Goal: Task Accomplishment & Management: Use online tool/utility

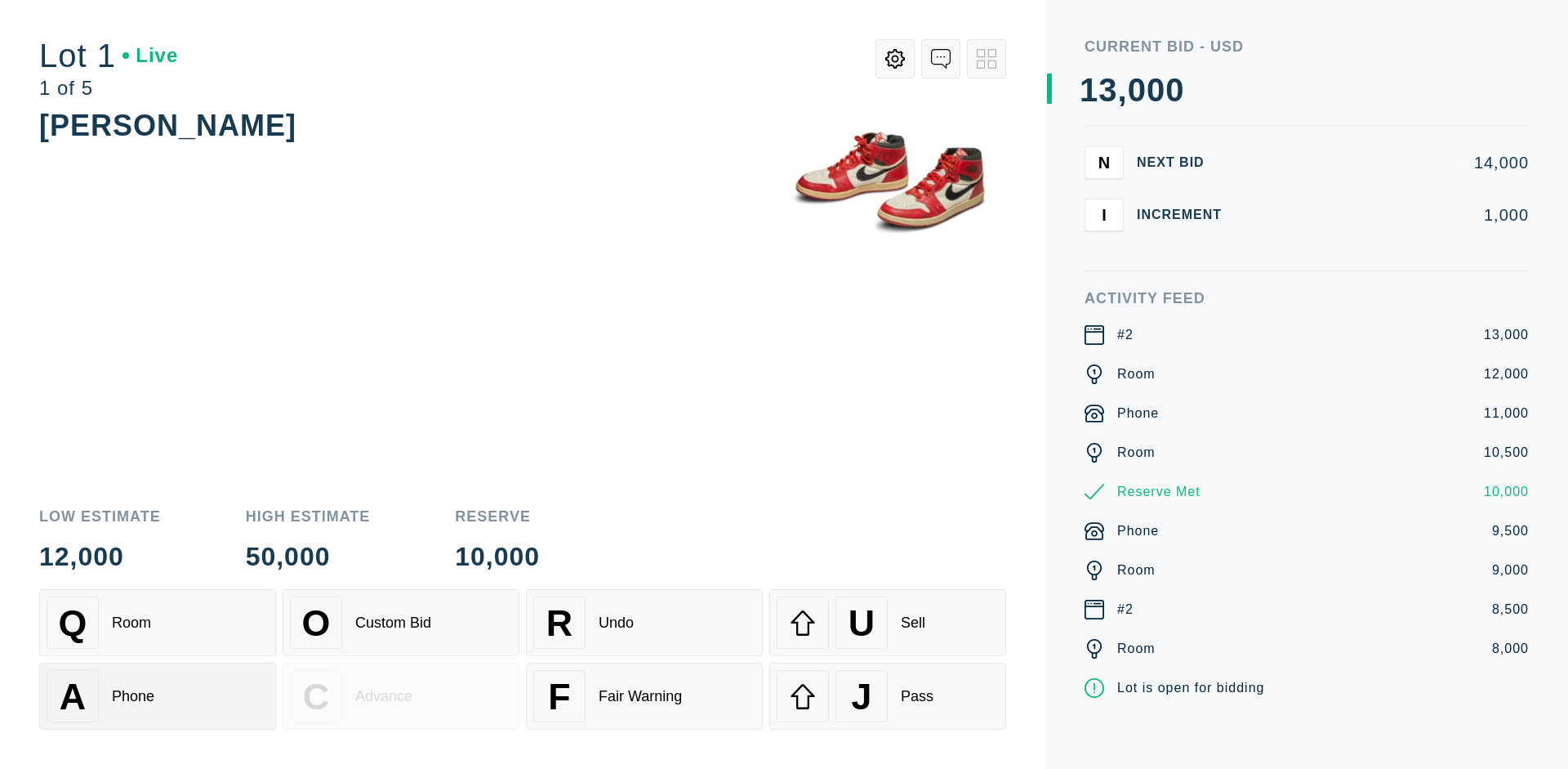
click at [158, 696] on div "A Phone" at bounding box center [158, 695] width 222 height 53
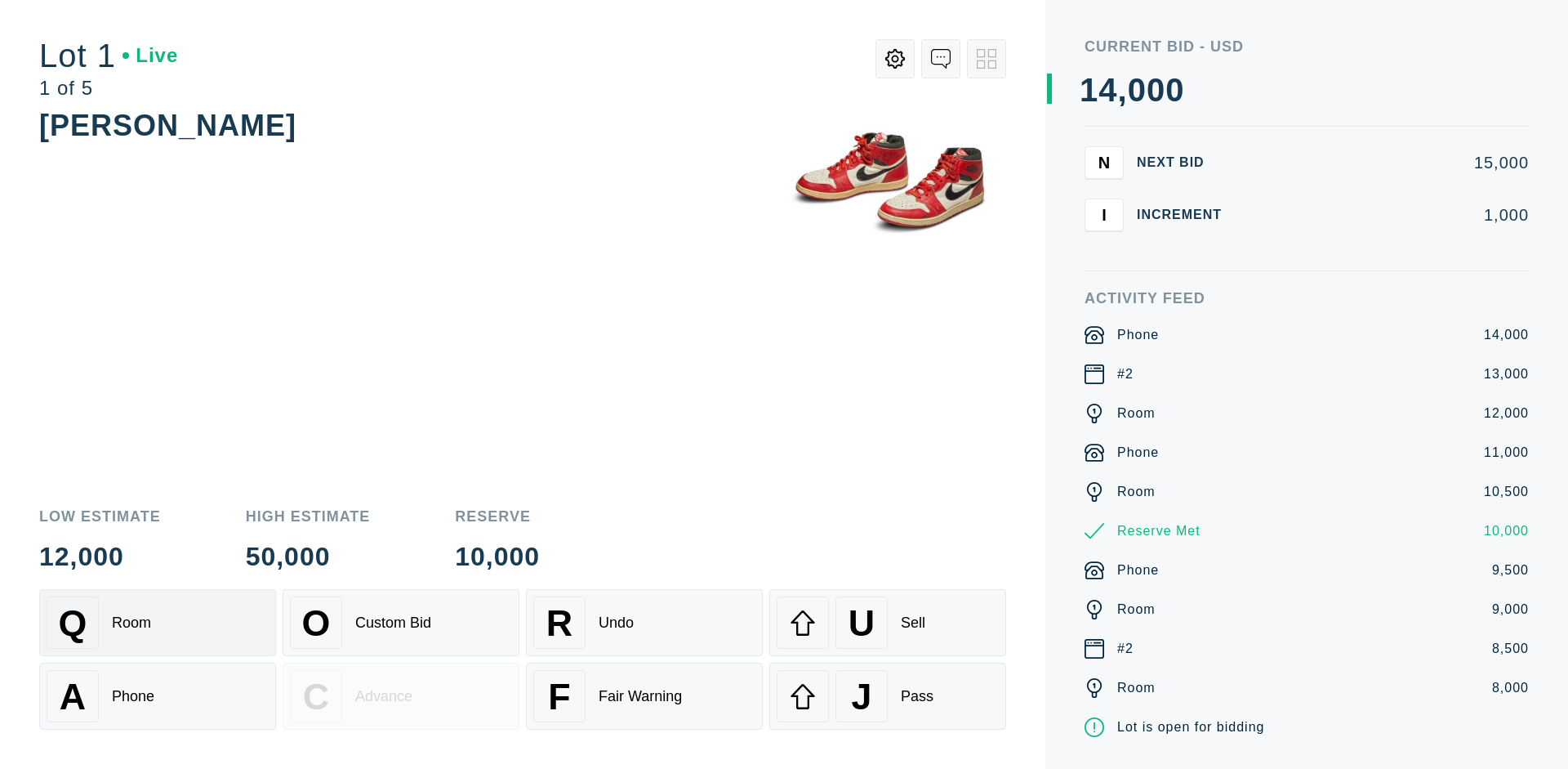
click at [158, 623] on div "Q Room" at bounding box center [158, 622] width 222 height 53
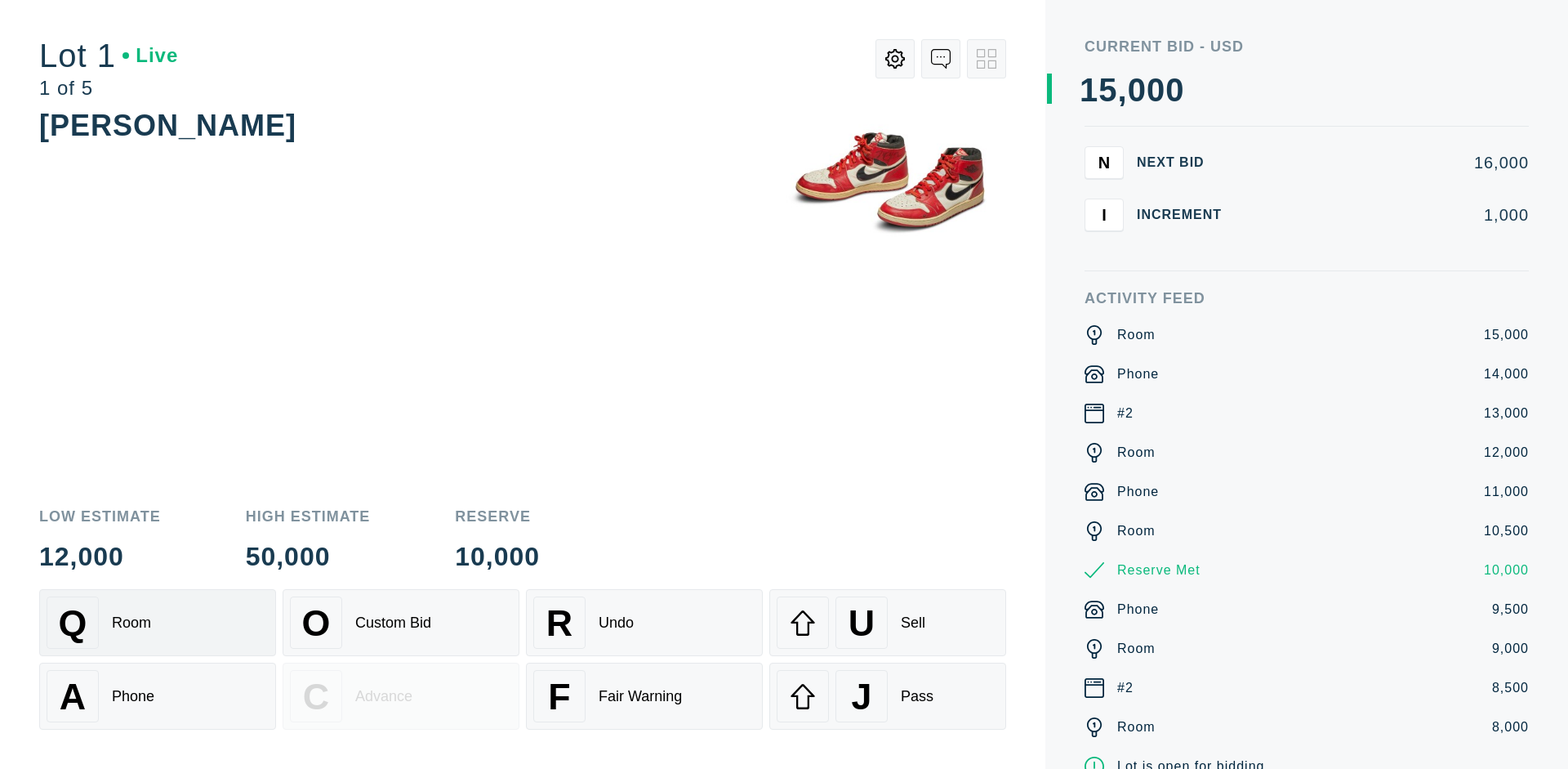
click at [644, 623] on div "R Undo" at bounding box center [644, 622] width 222 height 53
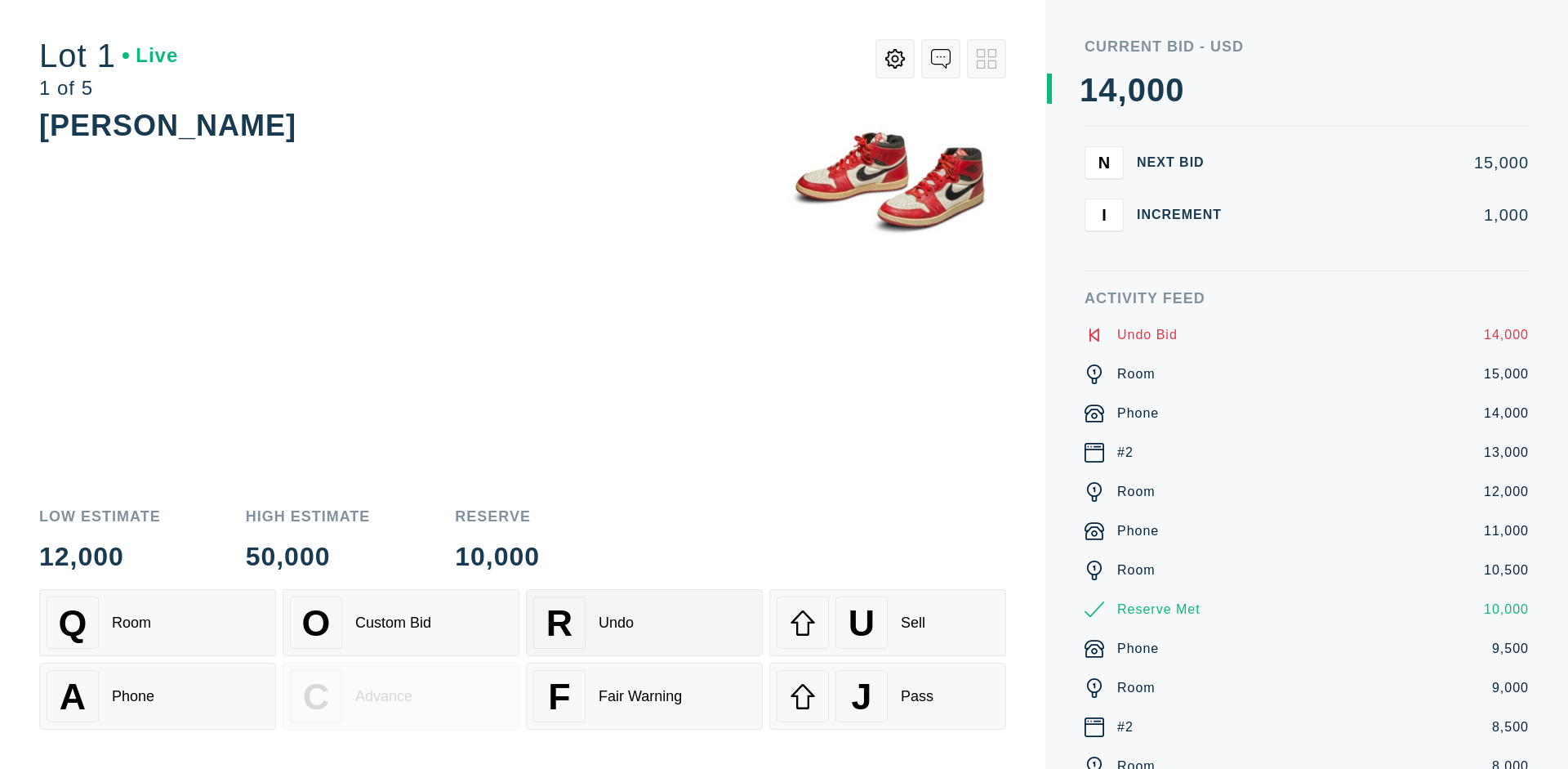
click at [158, 623] on div "Q Room" at bounding box center [158, 622] width 222 height 53
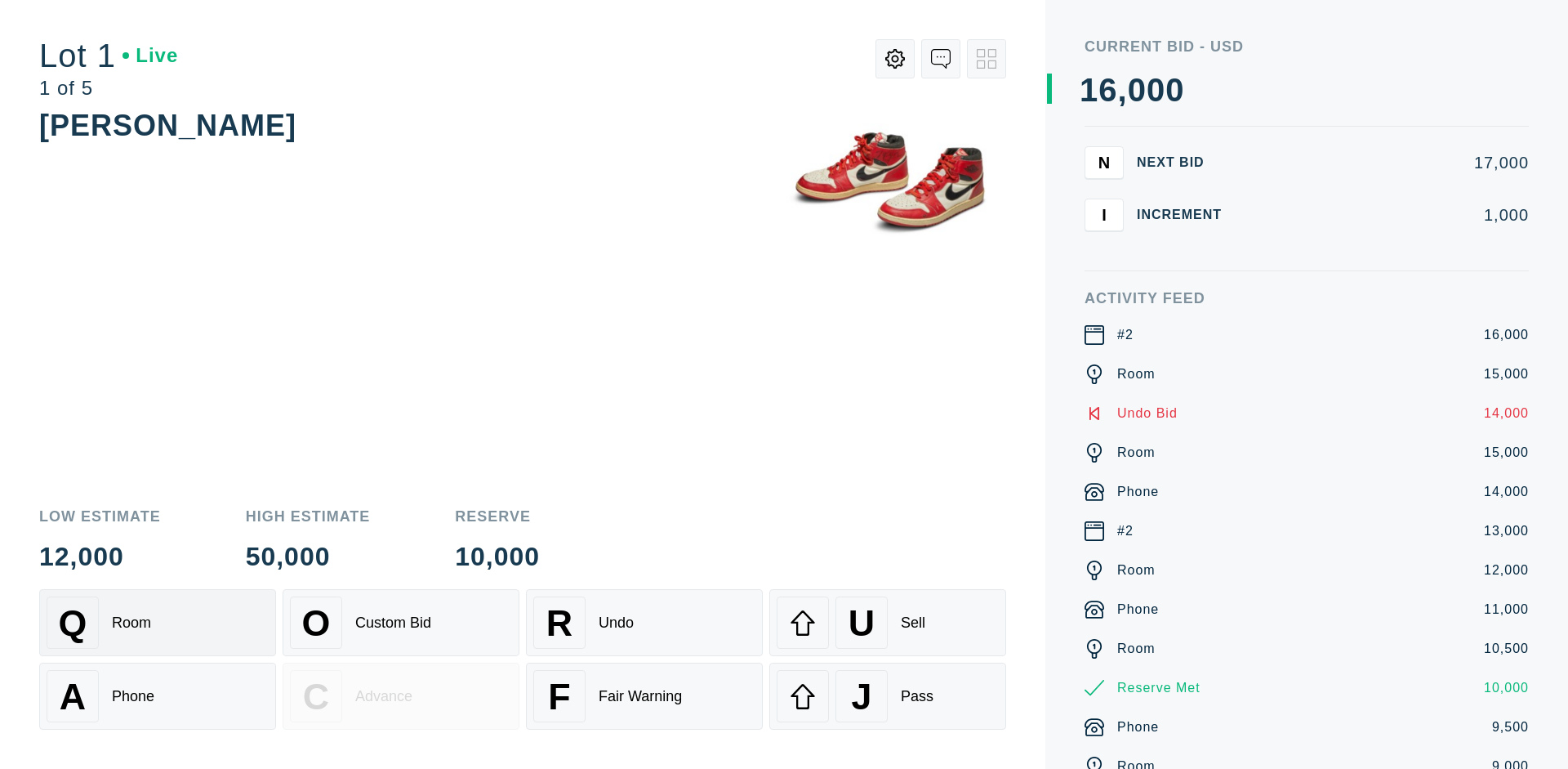
click at [158, 696] on div "A Phone" at bounding box center [158, 695] width 222 height 53
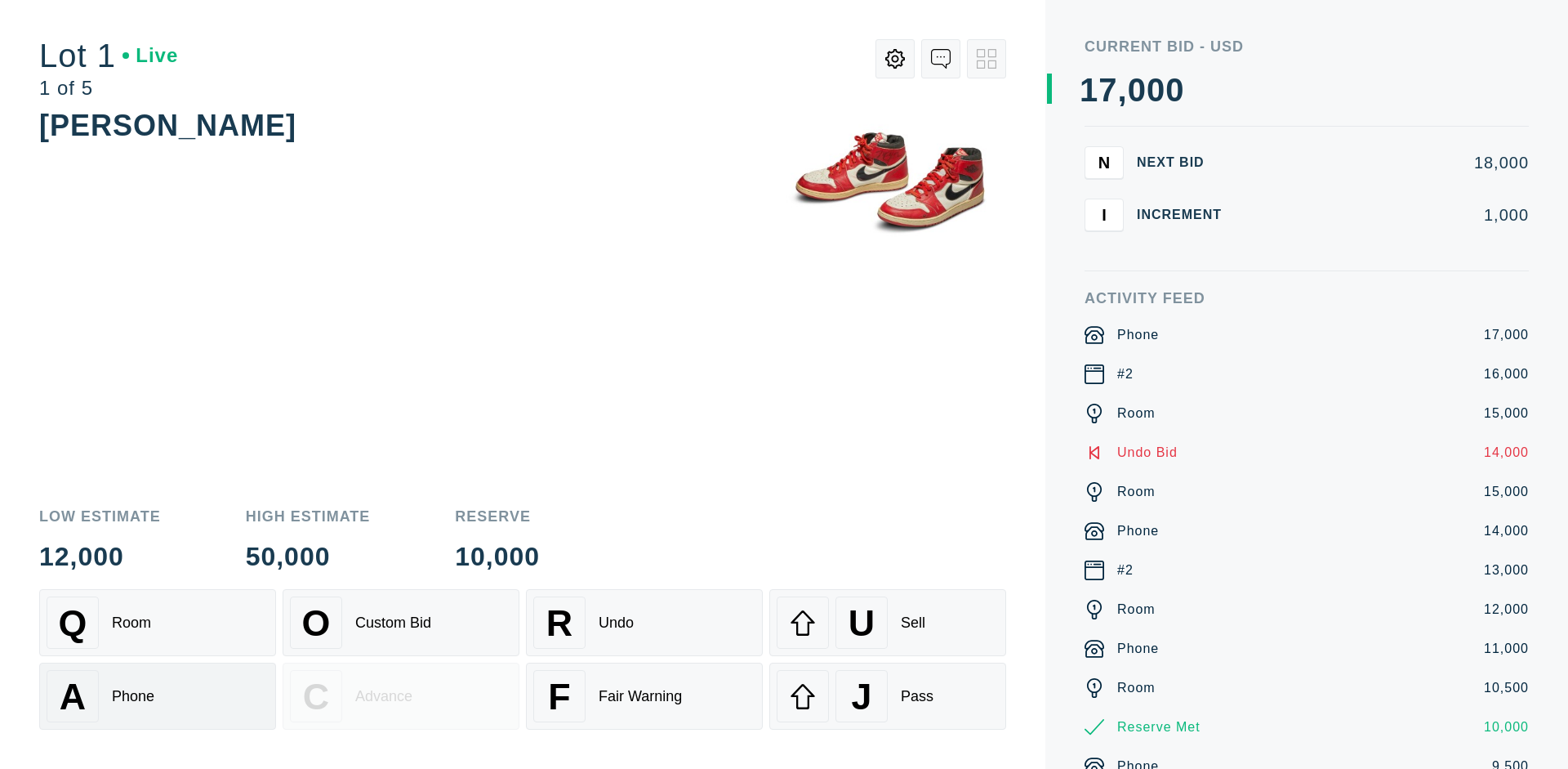
click at [158, 623] on div "Q Room" at bounding box center [158, 622] width 222 height 53
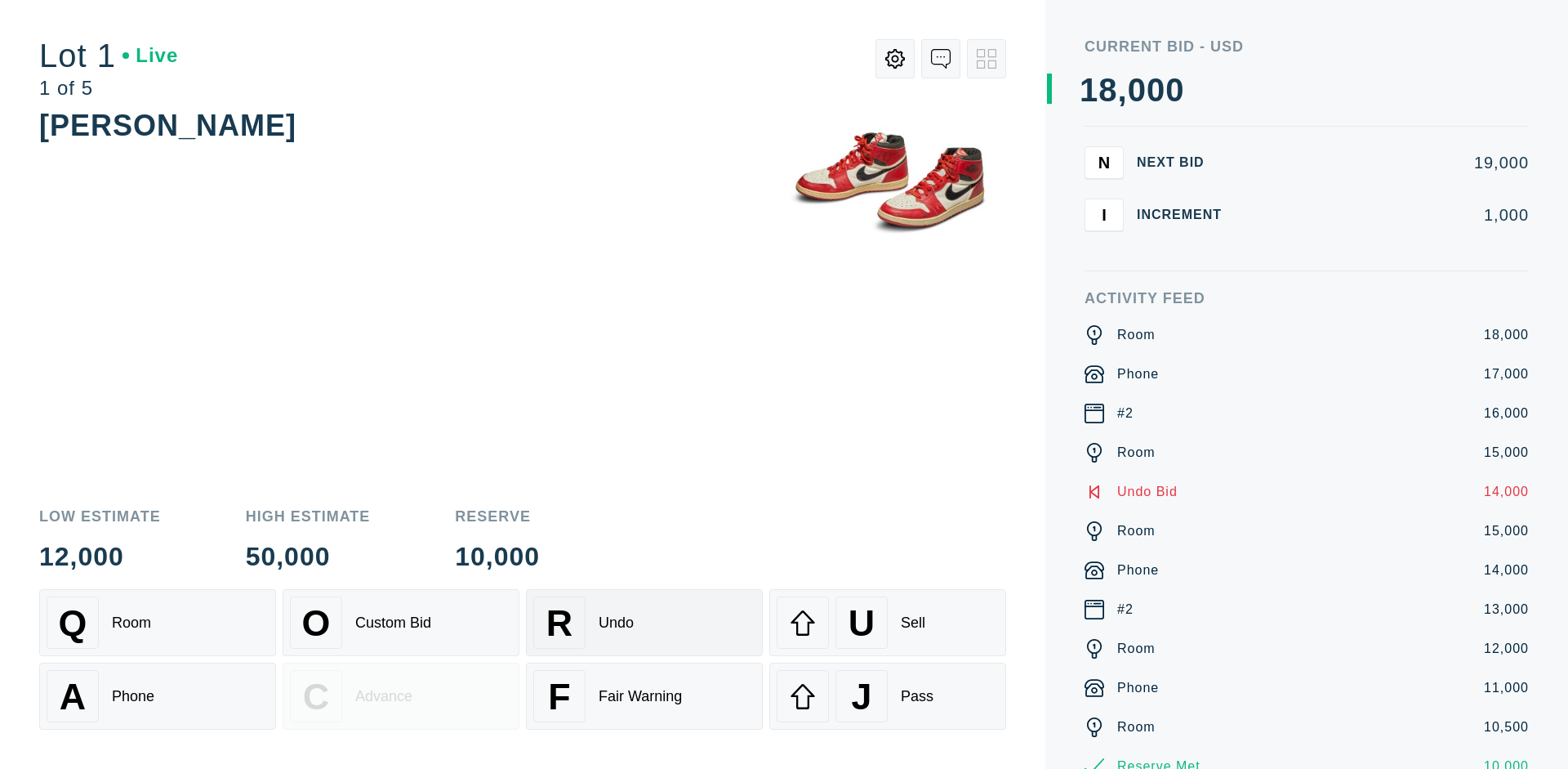
click at [644, 623] on div "R Undo" at bounding box center [644, 622] width 222 height 53
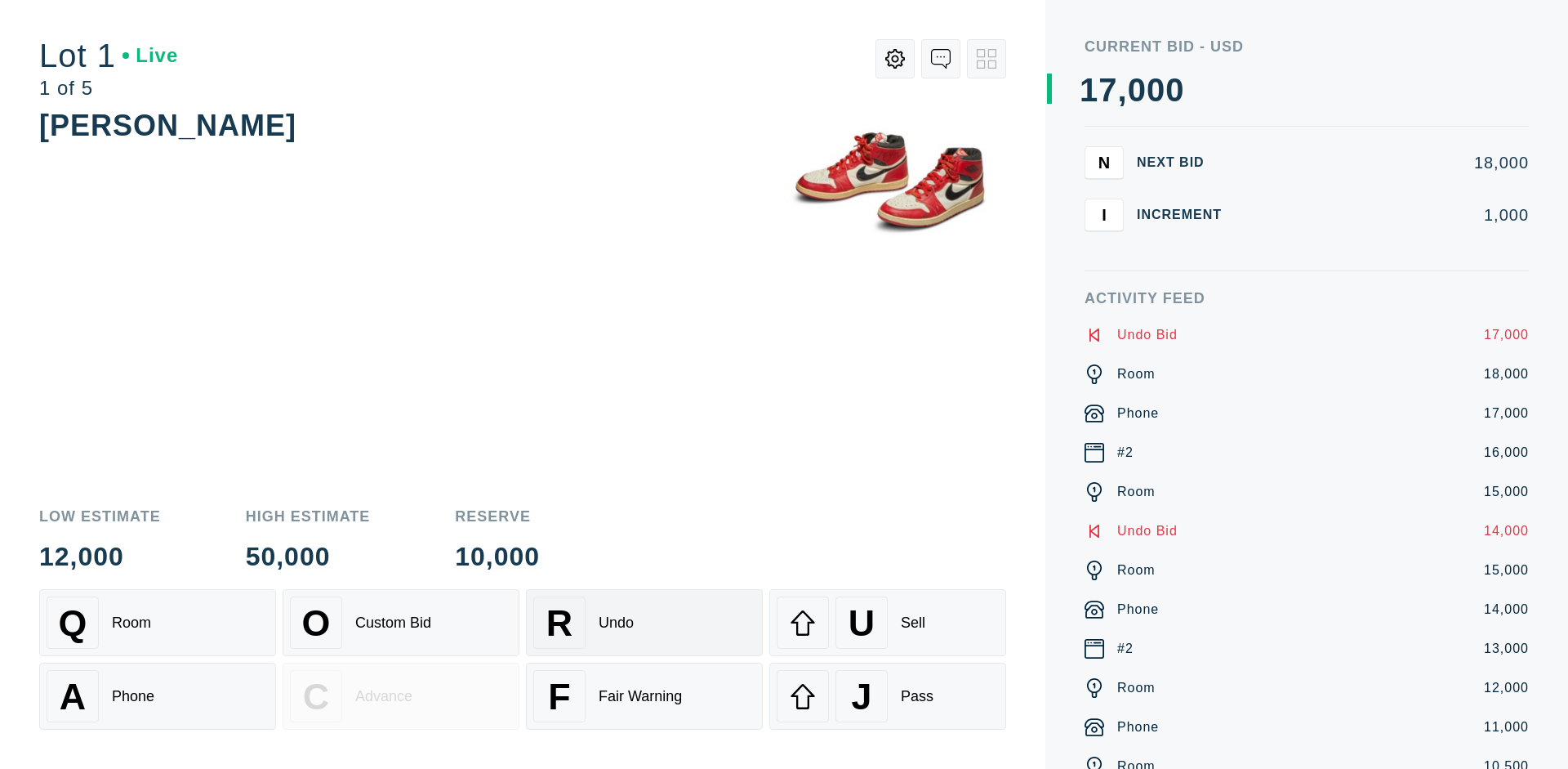
click at [888, 623] on div "U Sell" at bounding box center [888, 622] width 222 height 53
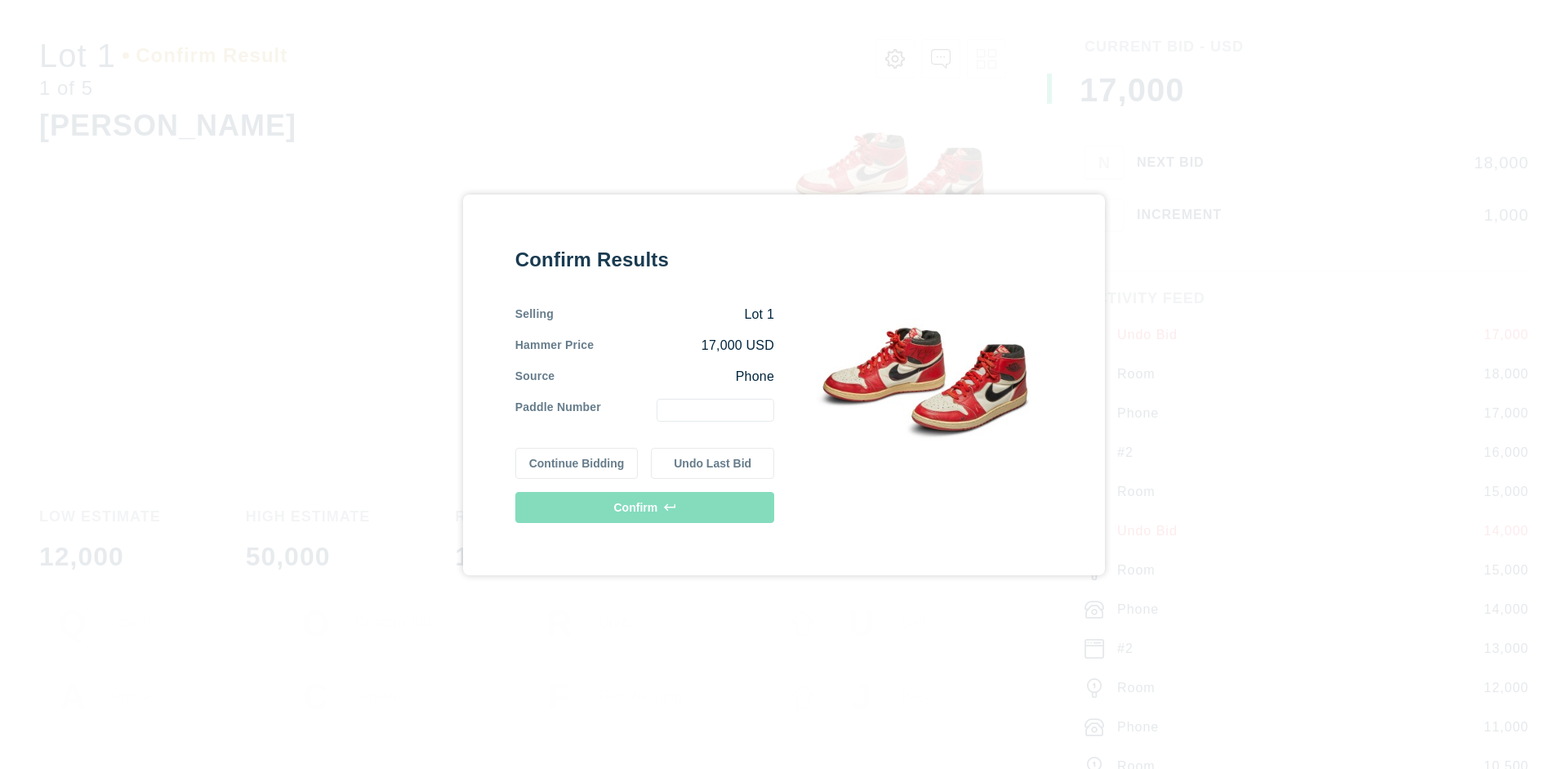
click at [577, 462] on button "Continue Bidding" at bounding box center [577, 463] width 123 height 31
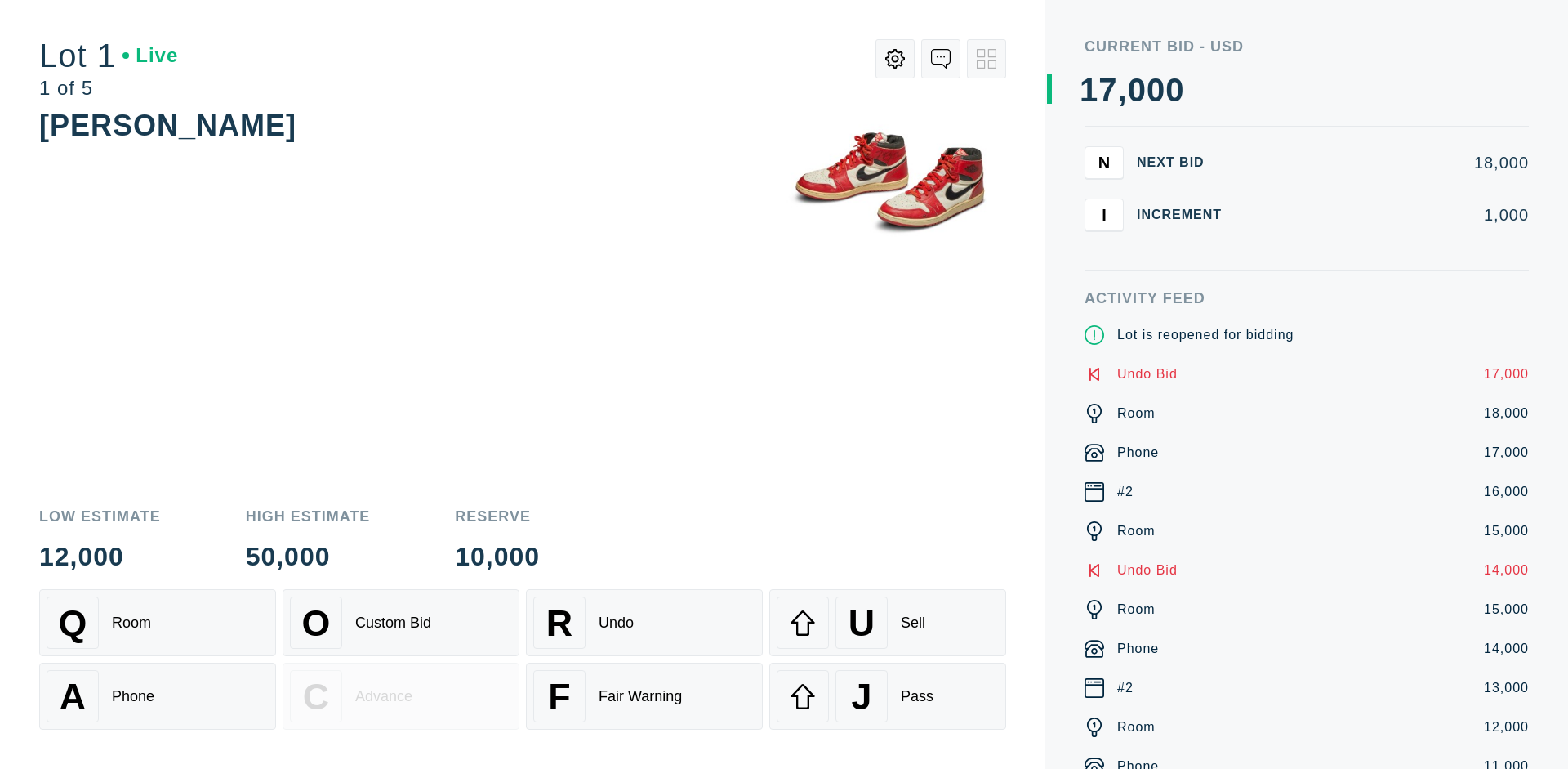
click at [888, 623] on div "U Sell" at bounding box center [888, 622] width 222 height 53
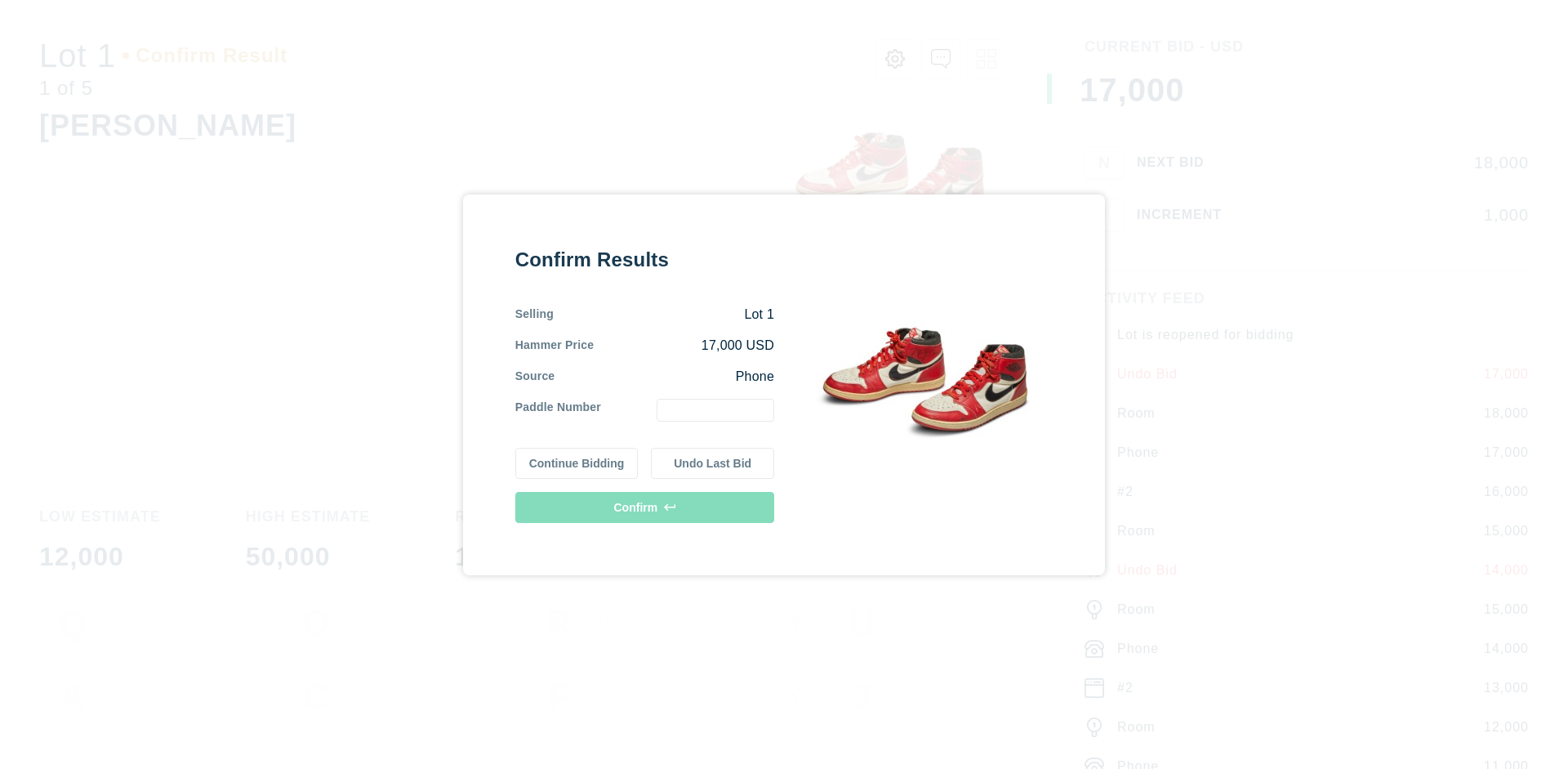
click at [713, 462] on button "Undo Last Bid" at bounding box center [712, 463] width 123 height 31
click at [577, 462] on button "Continue Bidding" at bounding box center [577, 463] width 123 height 31
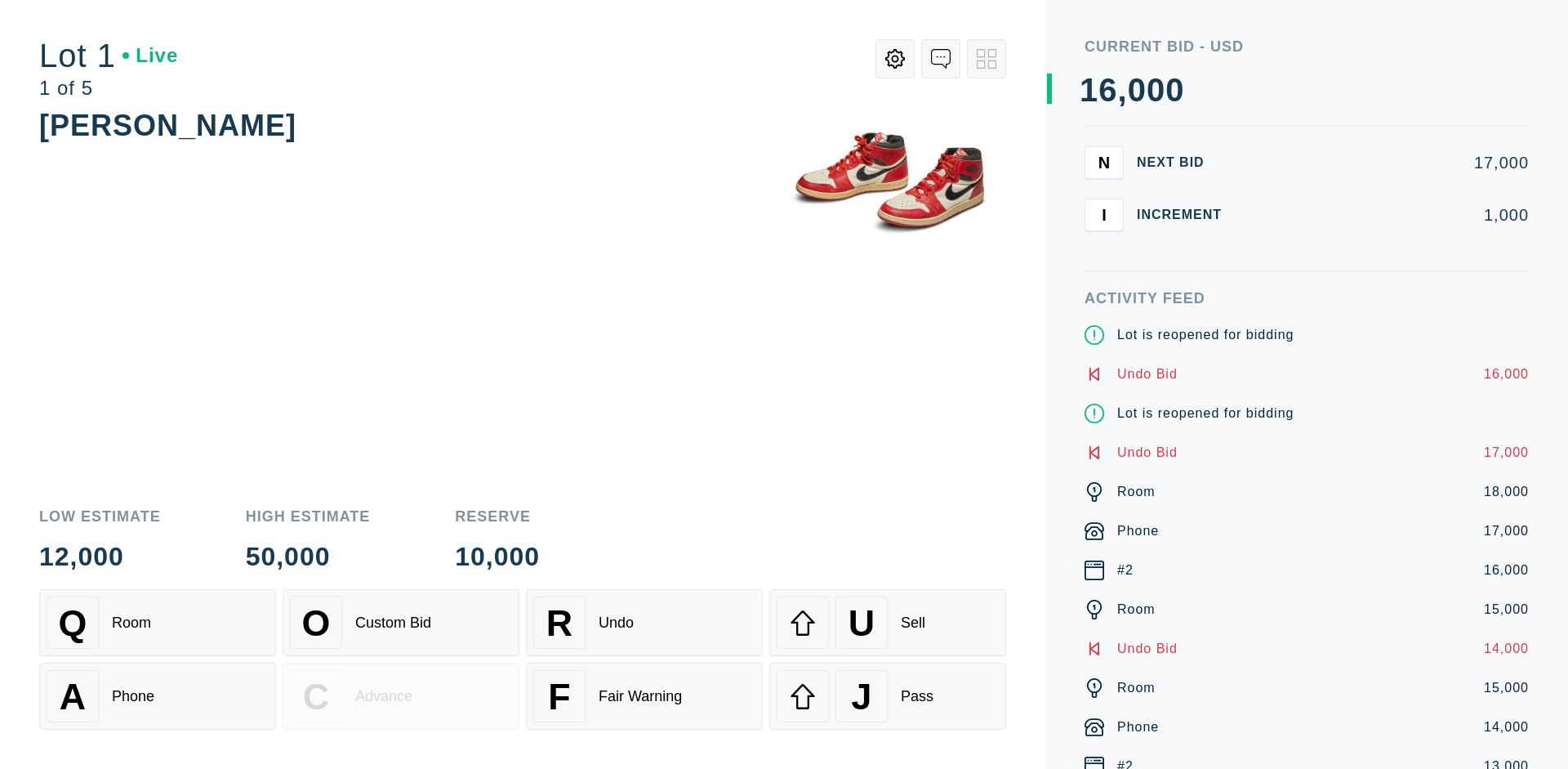
click at [888, 696] on div "J Pass" at bounding box center [888, 695] width 222 height 53
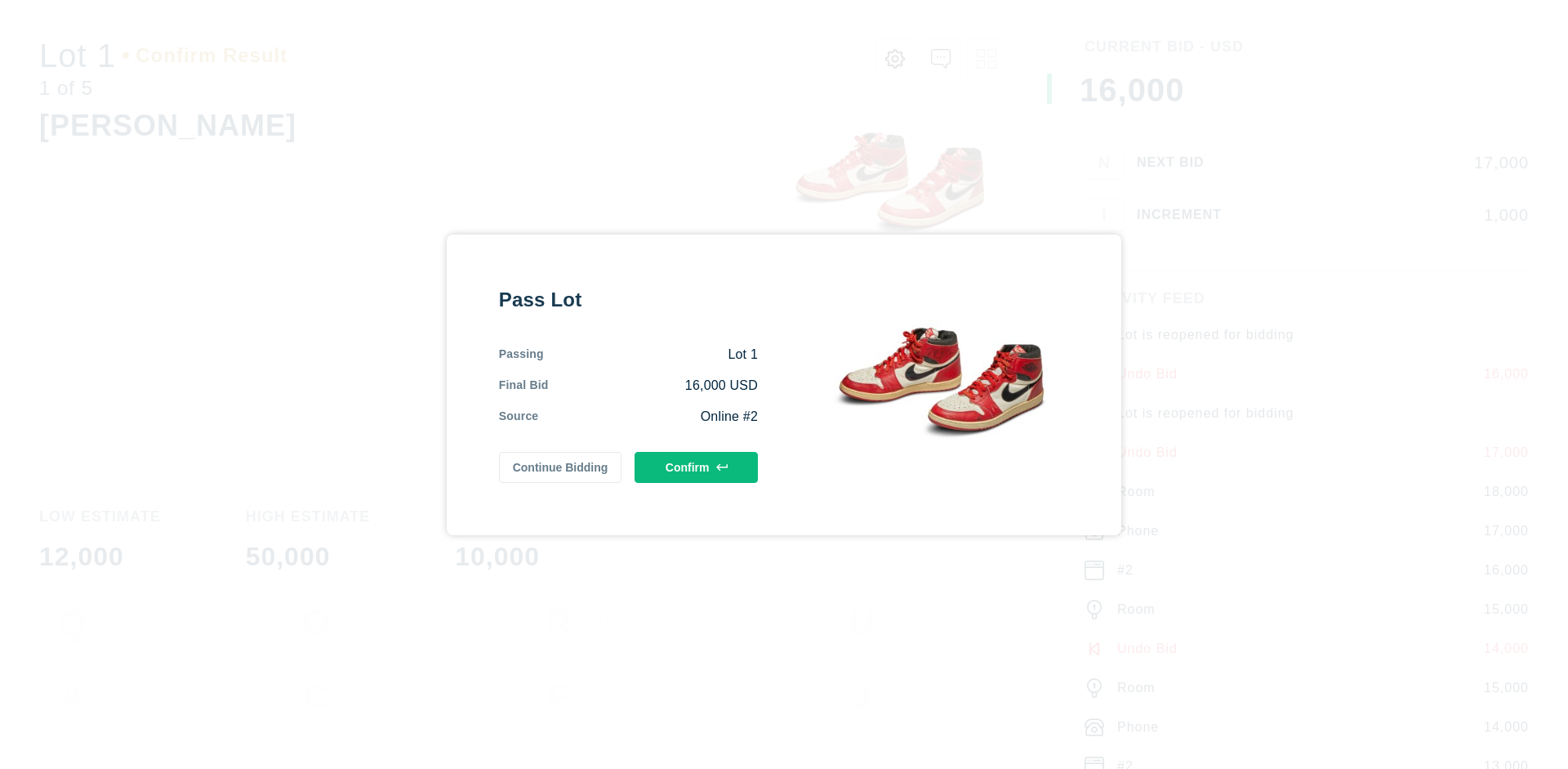
click at [696, 467] on button "Confirm" at bounding box center [696, 467] width 123 height 31
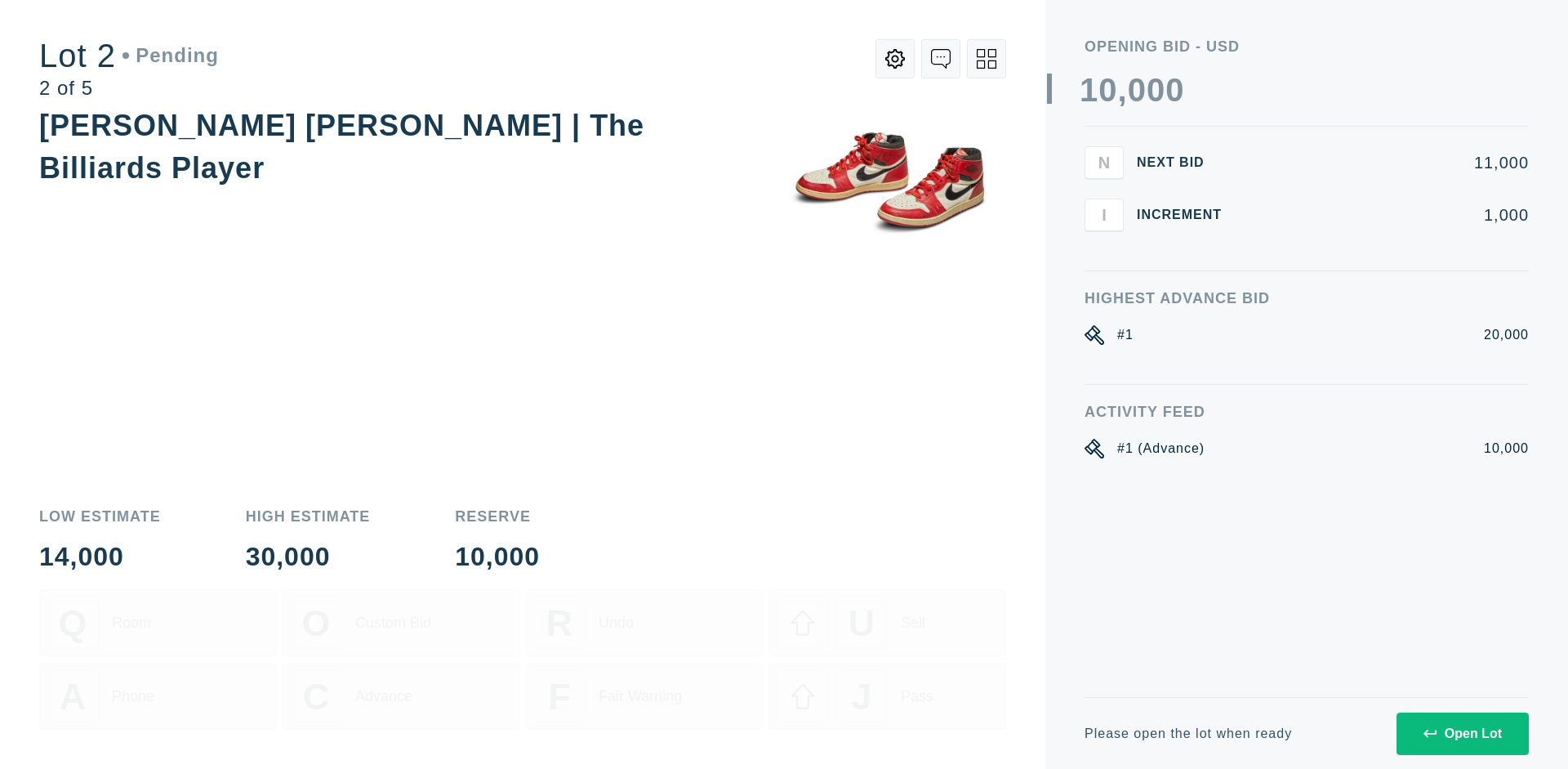
click at [1462, 733] on div "Open Lot" at bounding box center [1462, 733] width 78 height 15
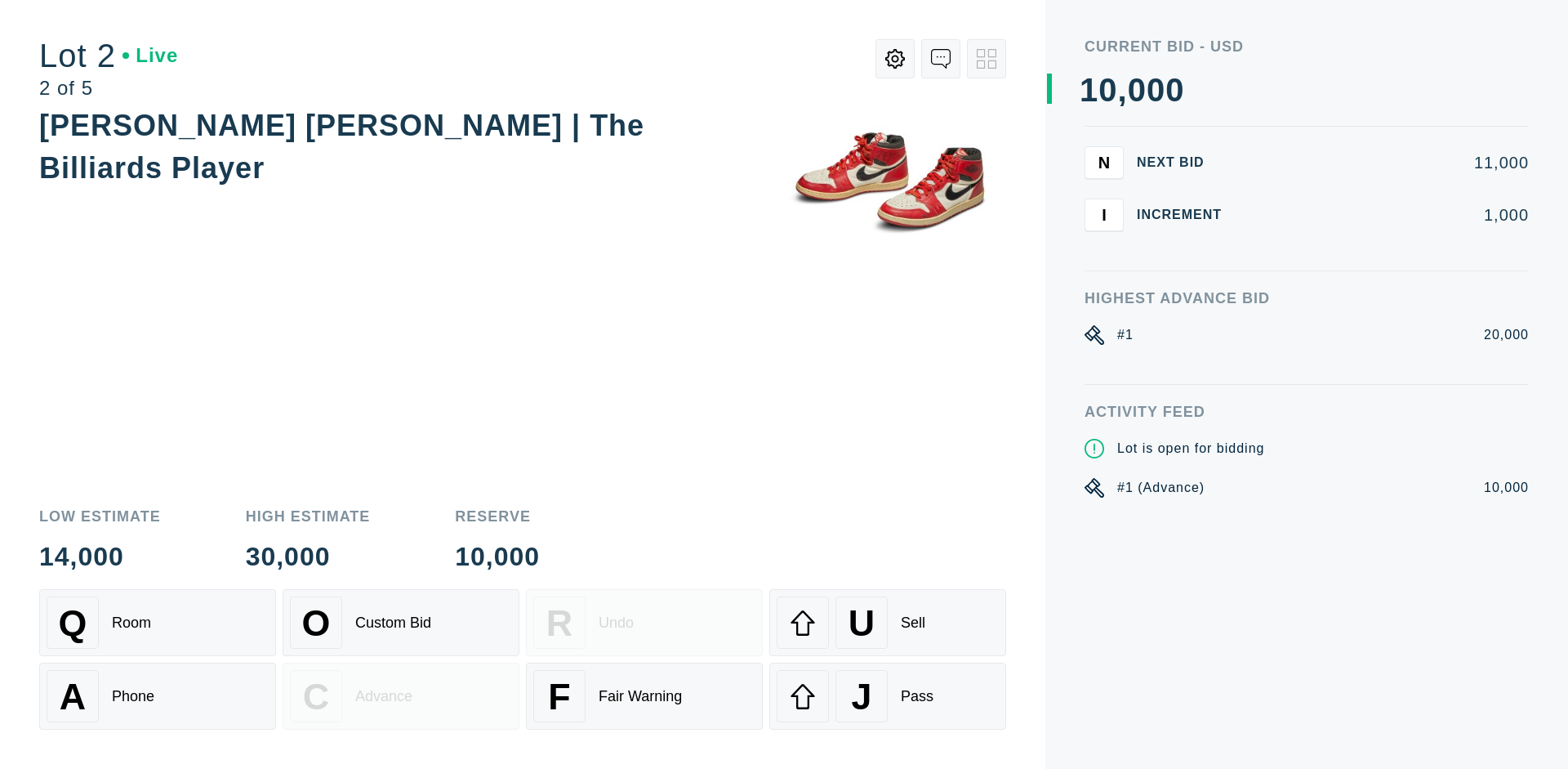
click at [158, 623] on div "Q Room" at bounding box center [158, 622] width 222 height 53
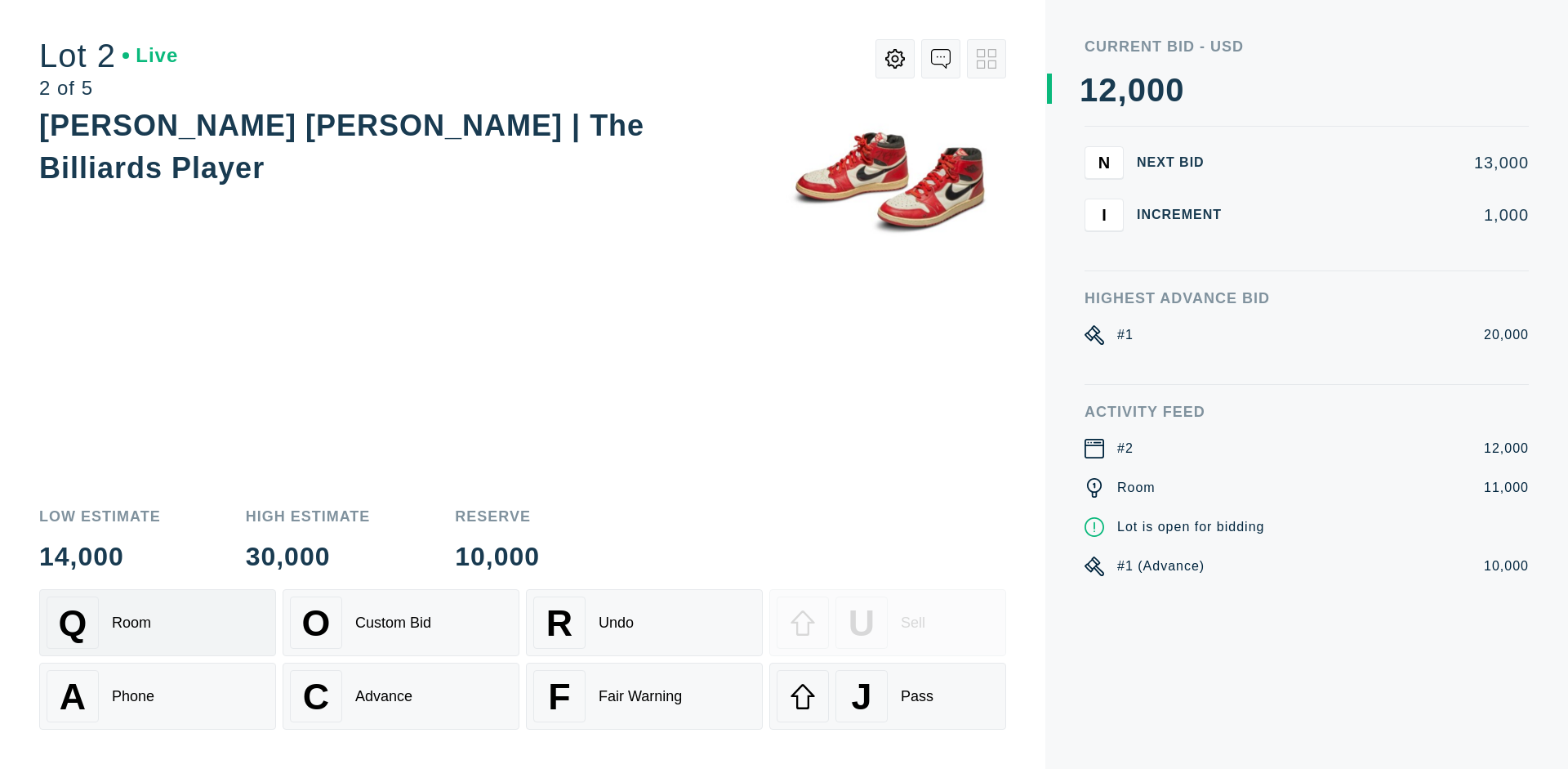
click at [401, 696] on div "Advance" at bounding box center [384, 695] width 58 height 17
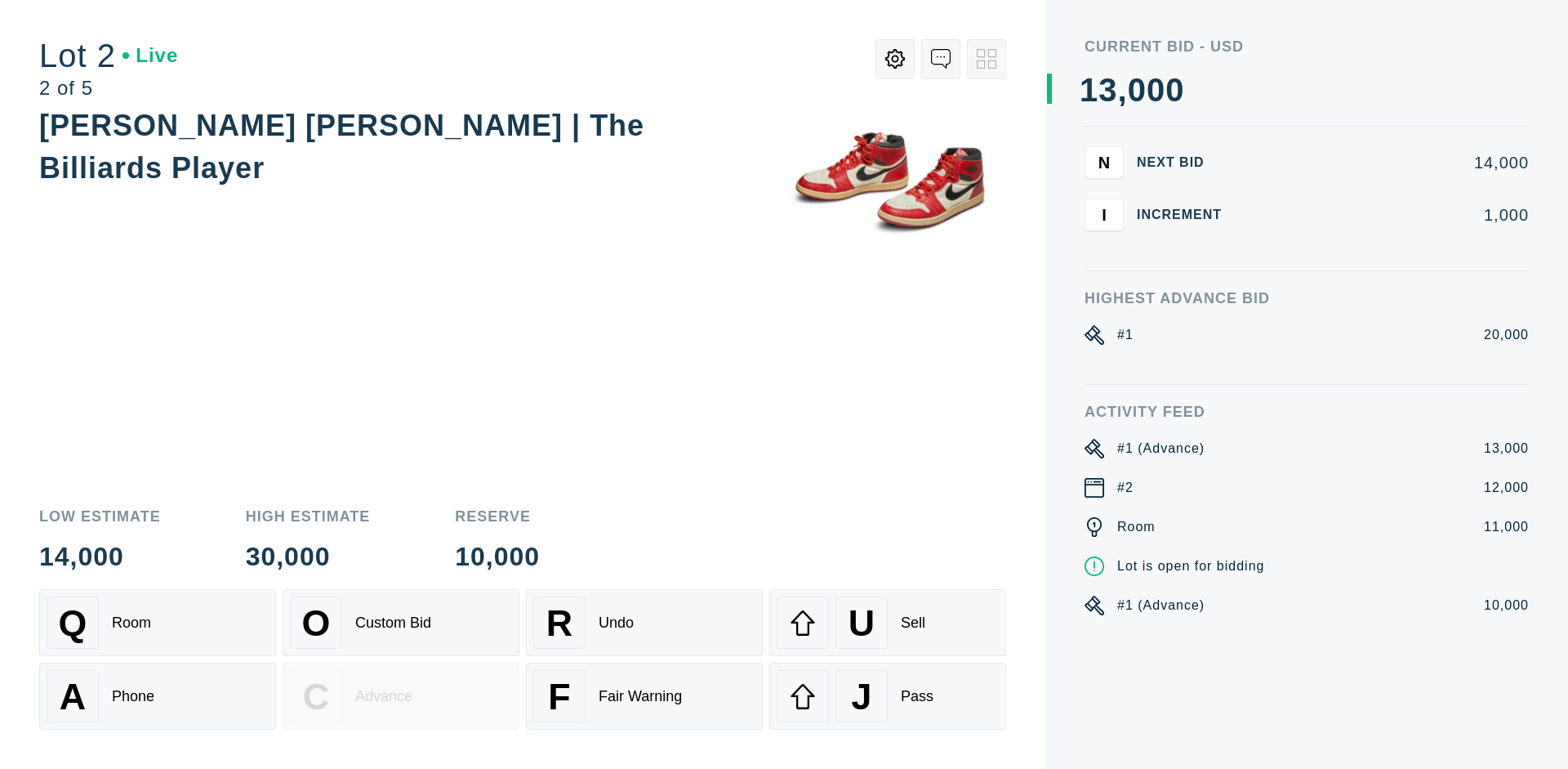
click at [888, 623] on div "U Sell" at bounding box center [888, 622] width 222 height 53
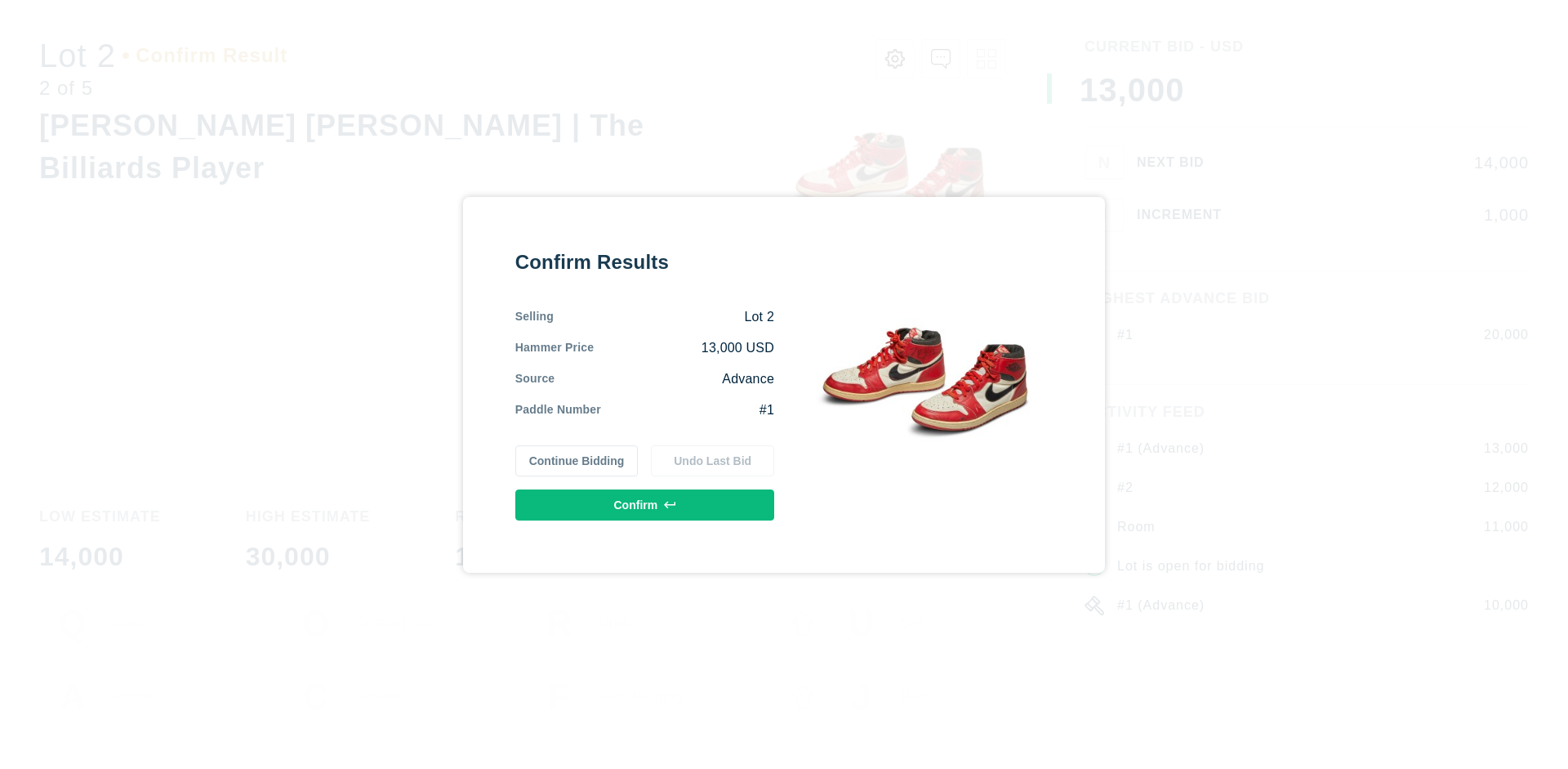
click at [645, 504] on button "Confirm" at bounding box center [644, 505] width 259 height 31
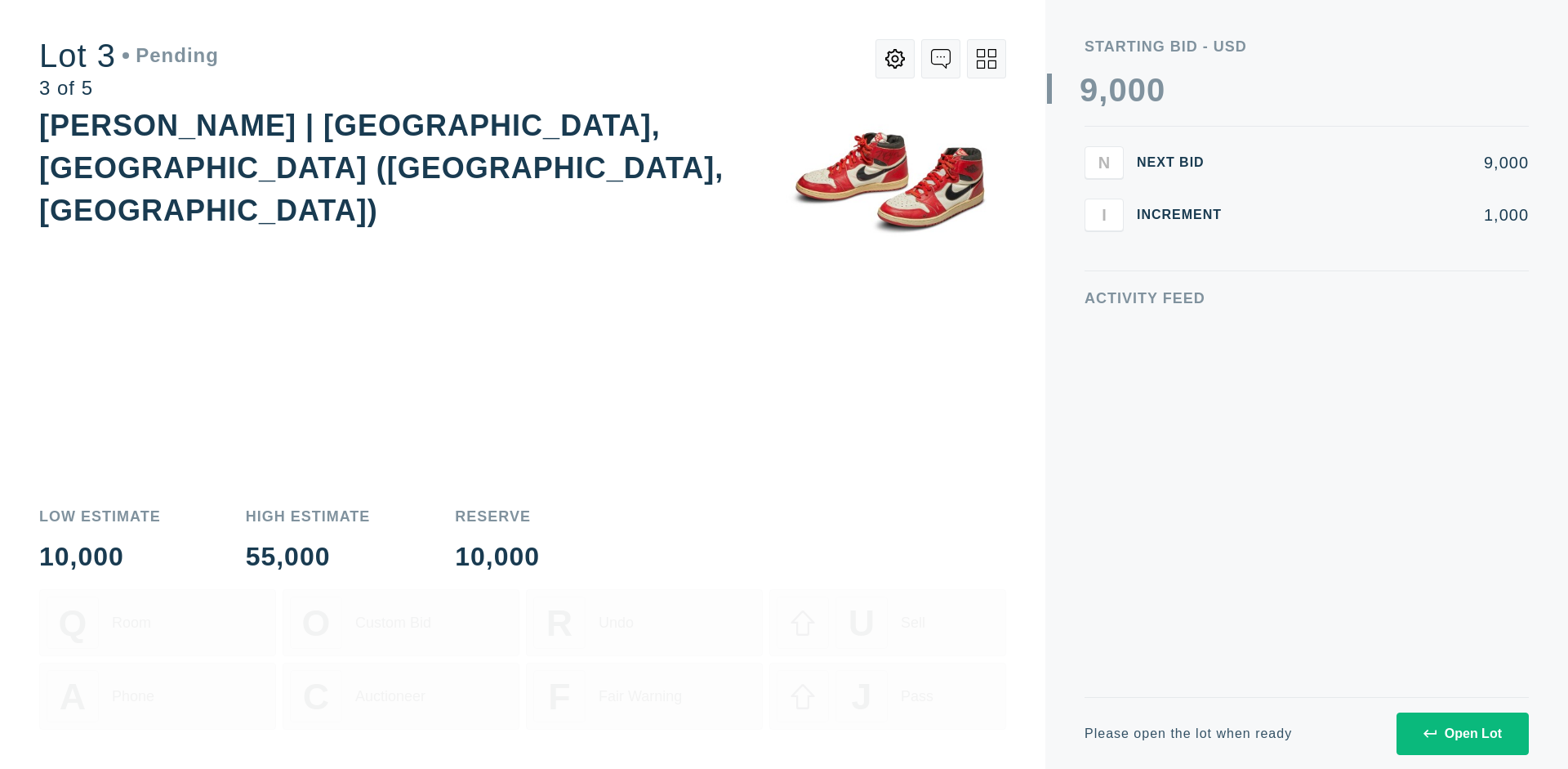
click at [1462, 733] on div "Open Lot" at bounding box center [1462, 733] width 78 height 15
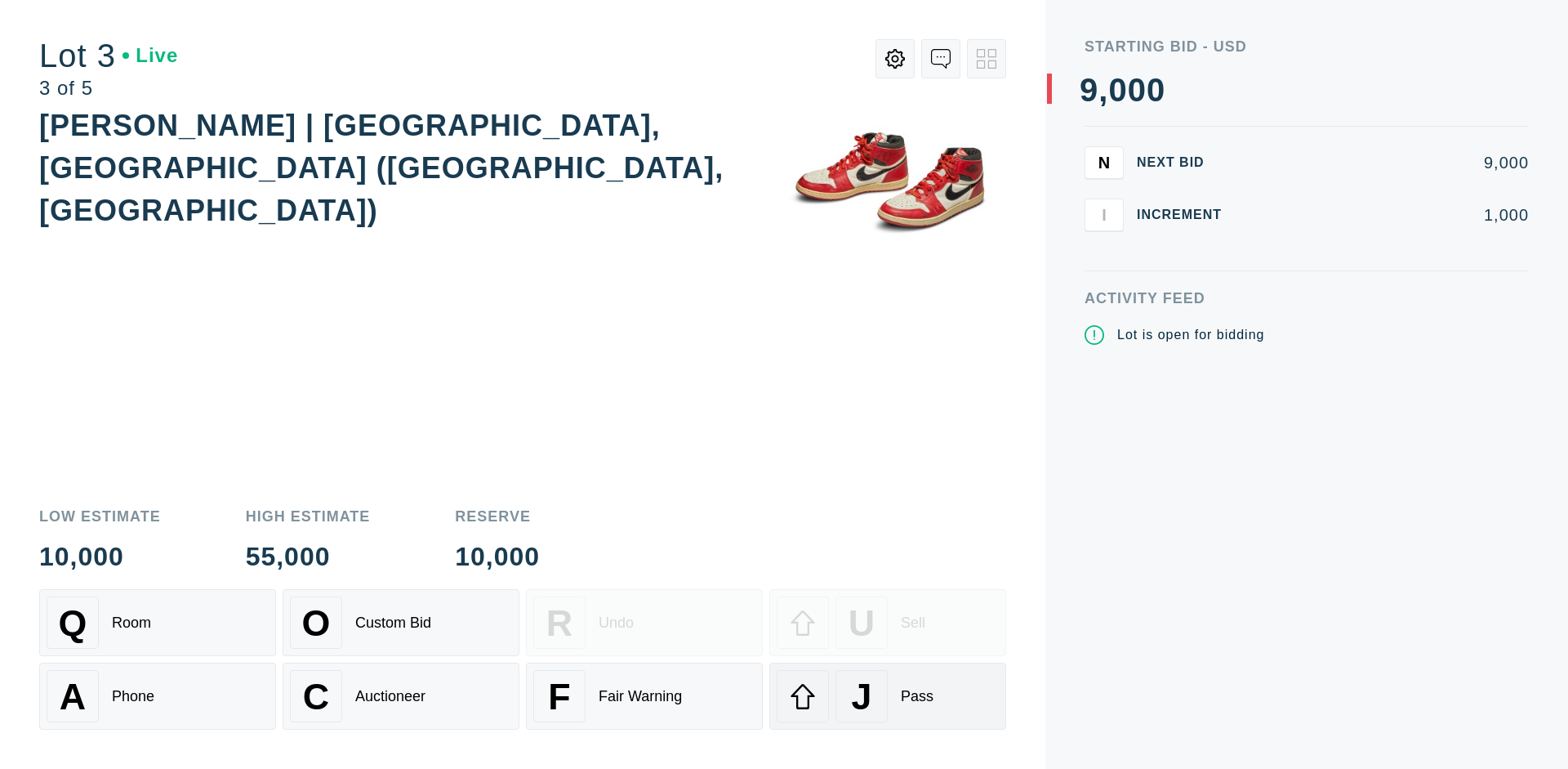
click at [888, 696] on div "J Pass" at bounding box center [888, 695] width 222 height 53
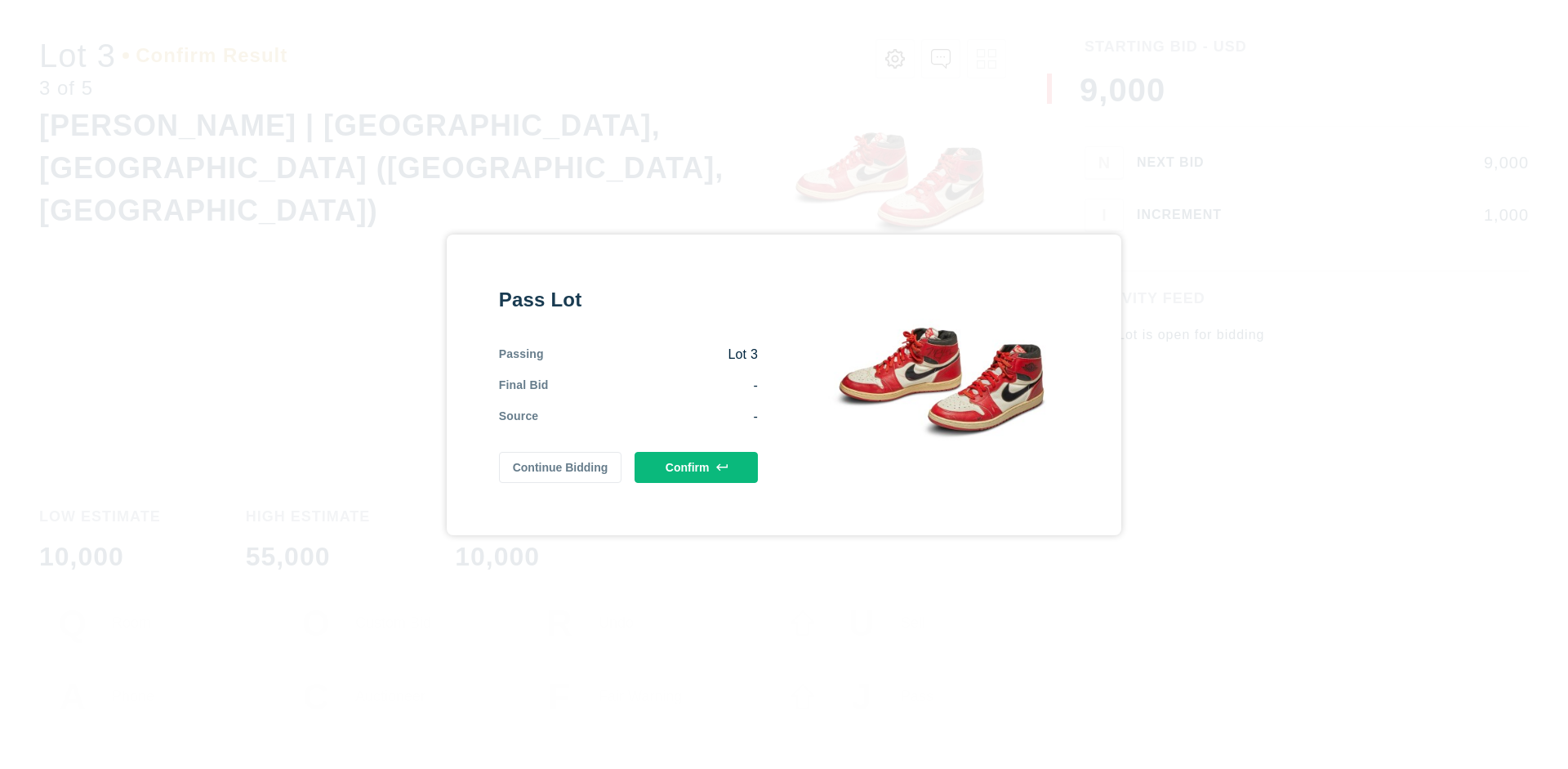
click at [696, 467] on button "Confirm" at bounding box center [696, 467] width 123 height 31
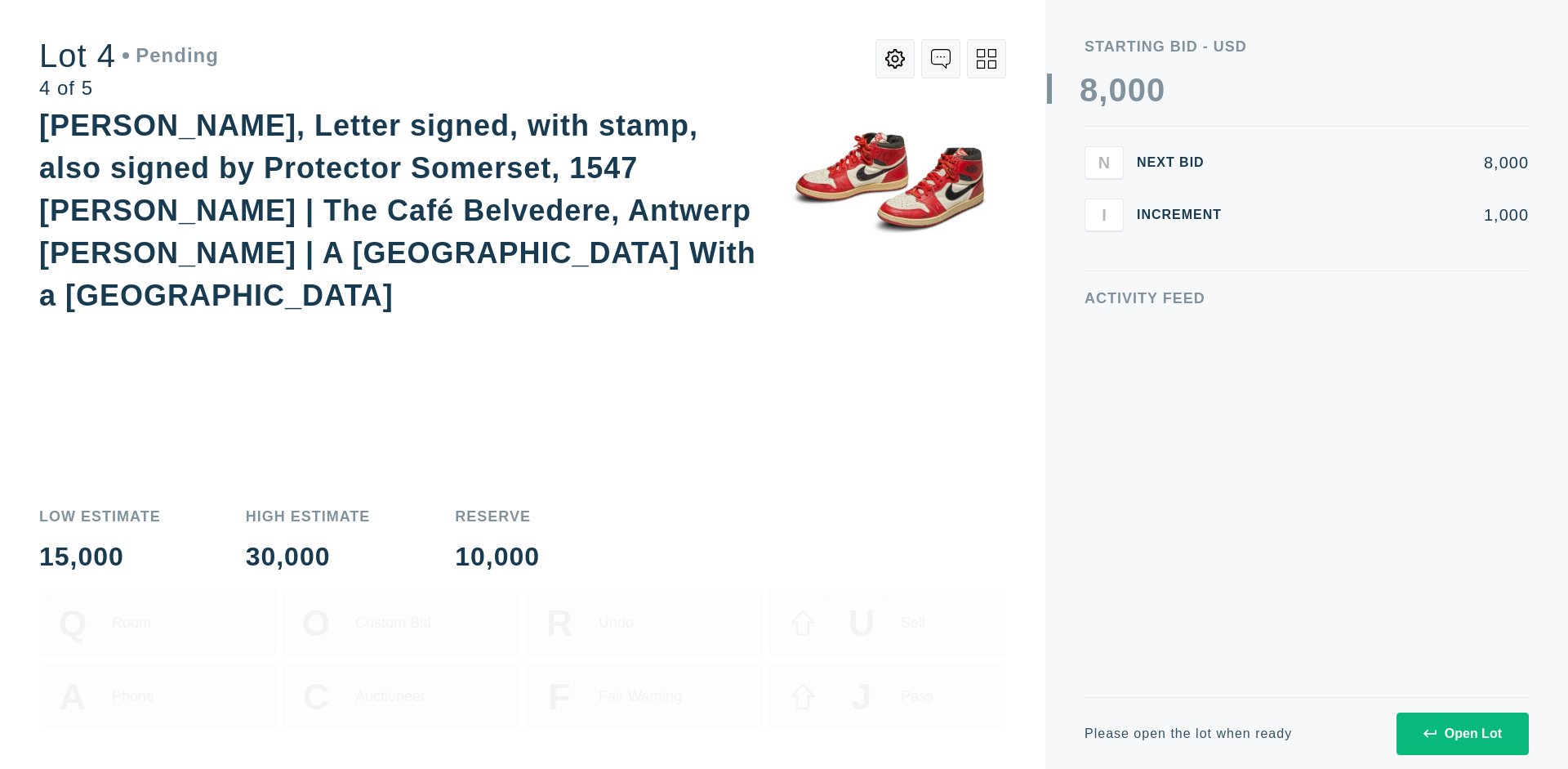
click at [1462, 733] on div "Open Lot" at bounding box center [1462, 733] width 78 height 15
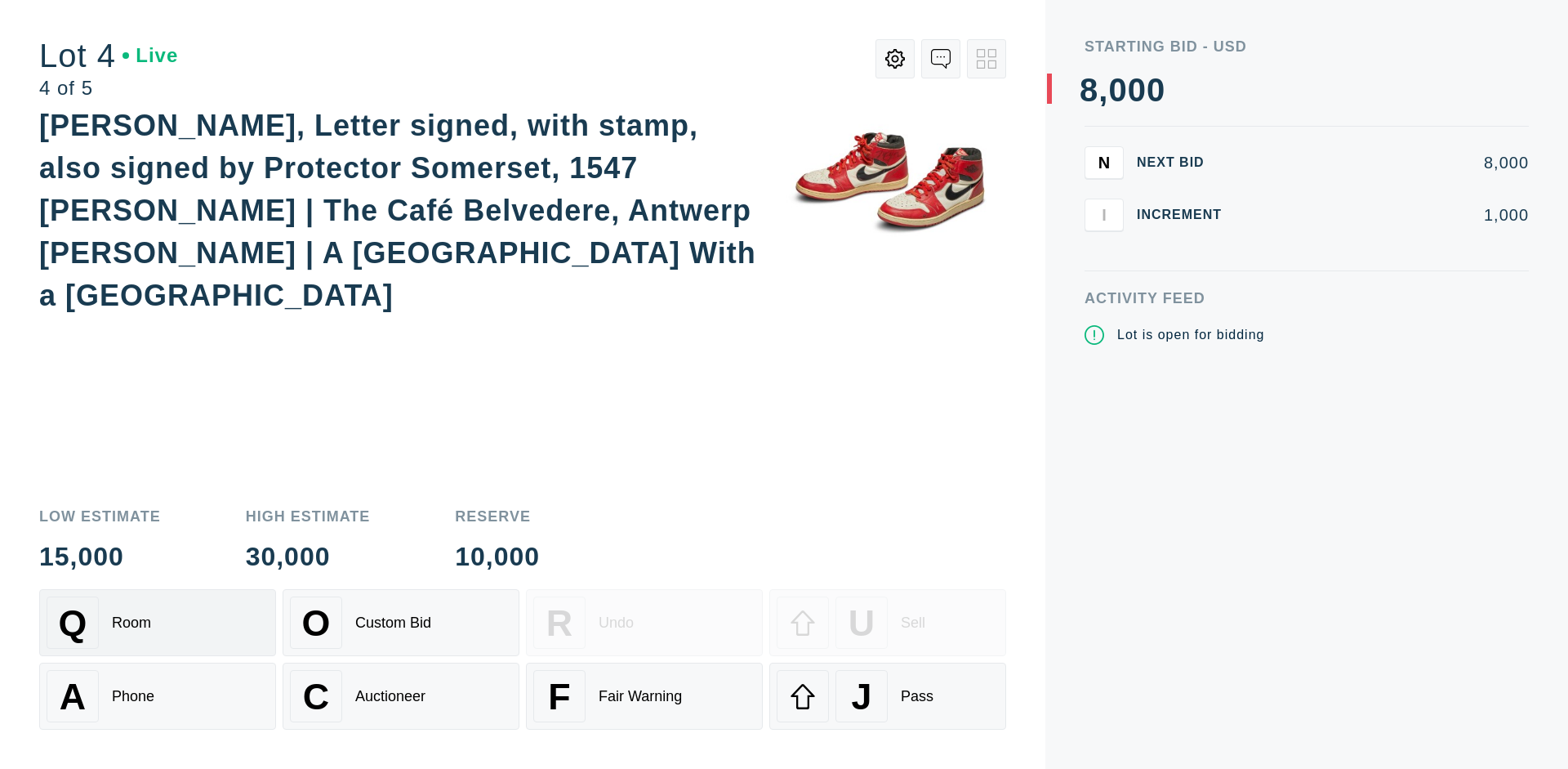
click at [158, 623] on div "Q Room" at bounding box center [158, 622] width 222 height 53
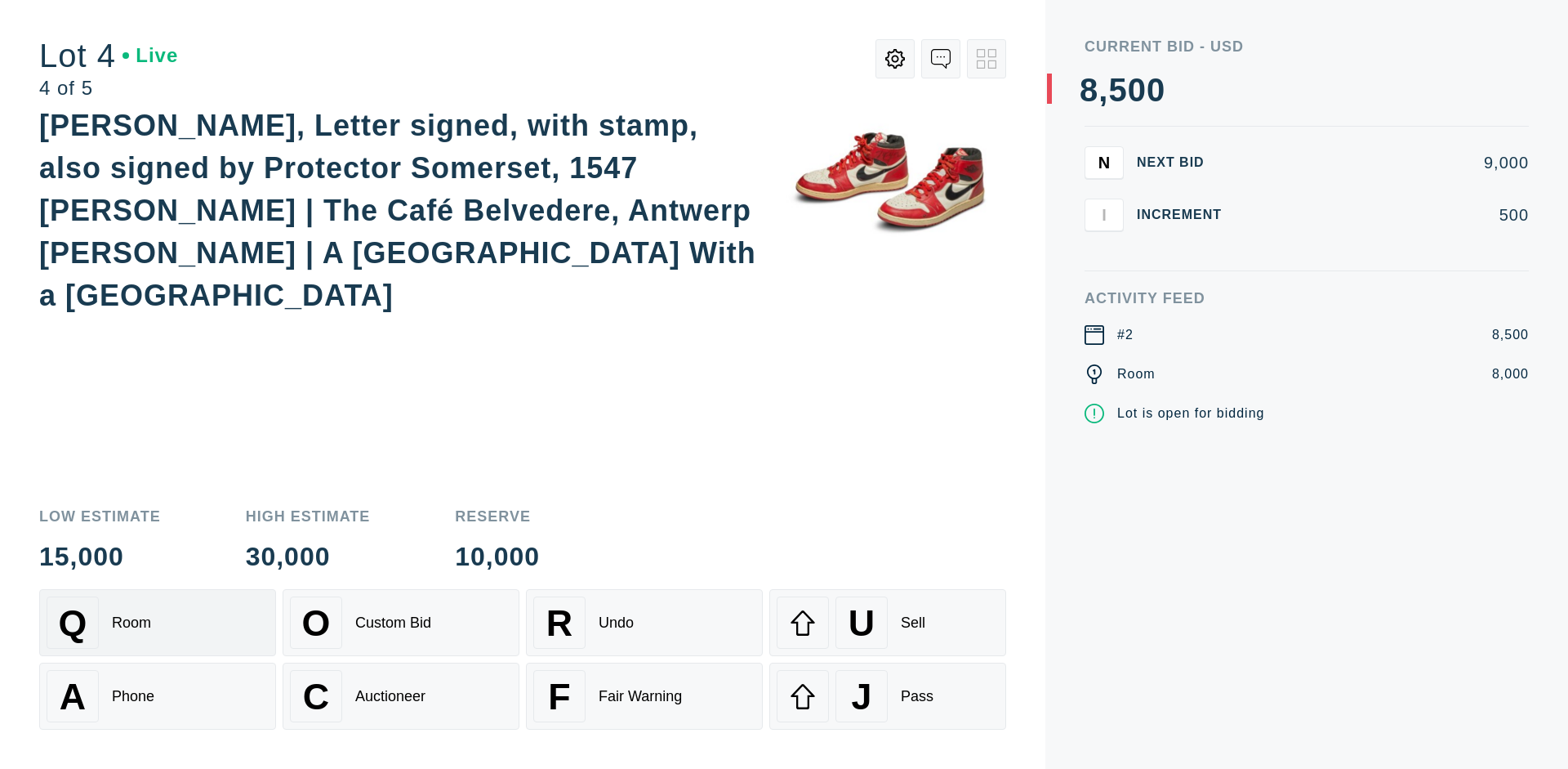
click at [401, 696] on div "Auctioneer" at bounding box center [390, 695] width 71 height 17
click at [888, 696] on div "J Pass" at bounding box center [888, 695] width 222 height 53
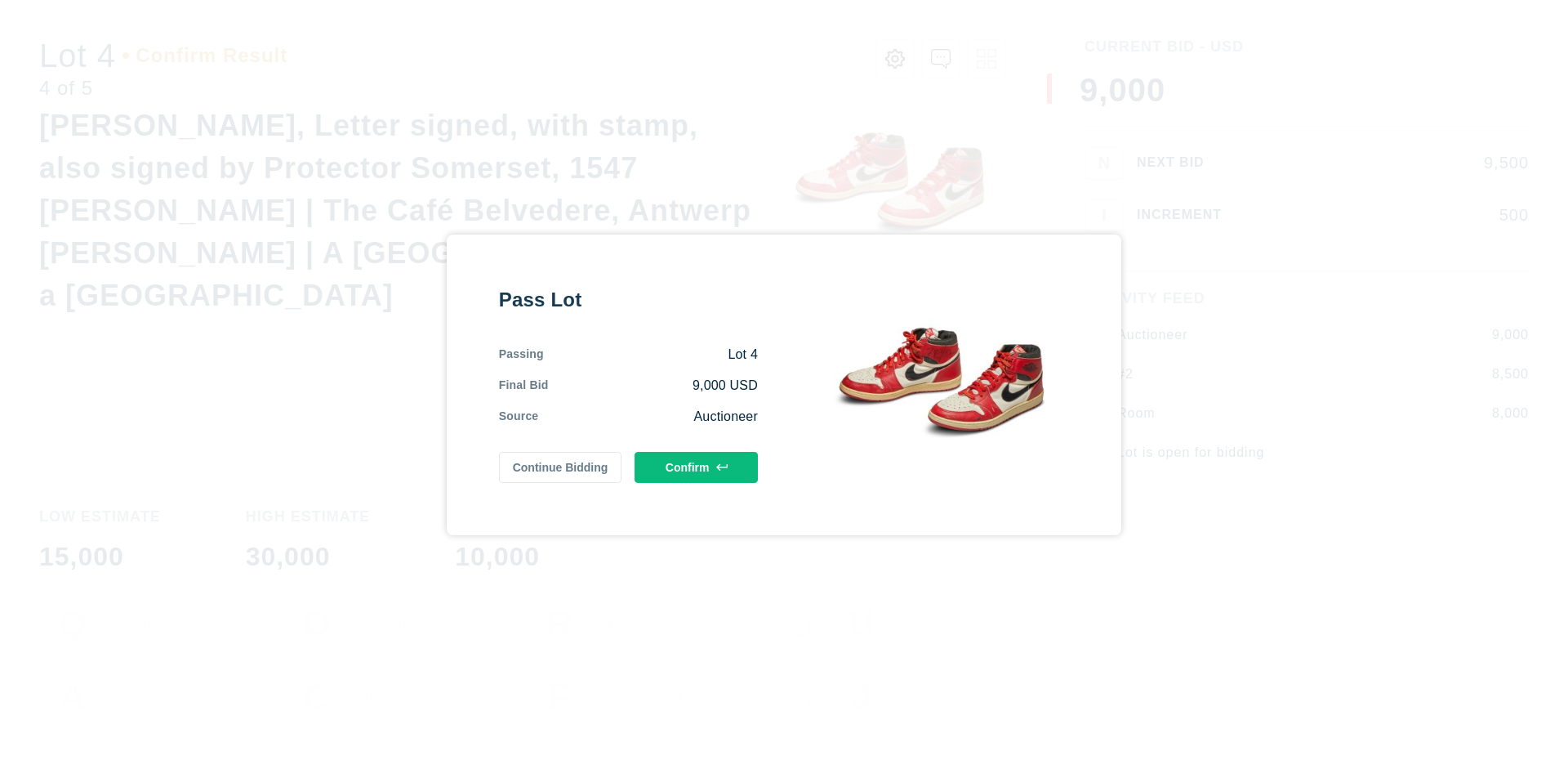
click at [696, 467] on button "Confirm" at bounding box center [696, 467] width 123 height 31
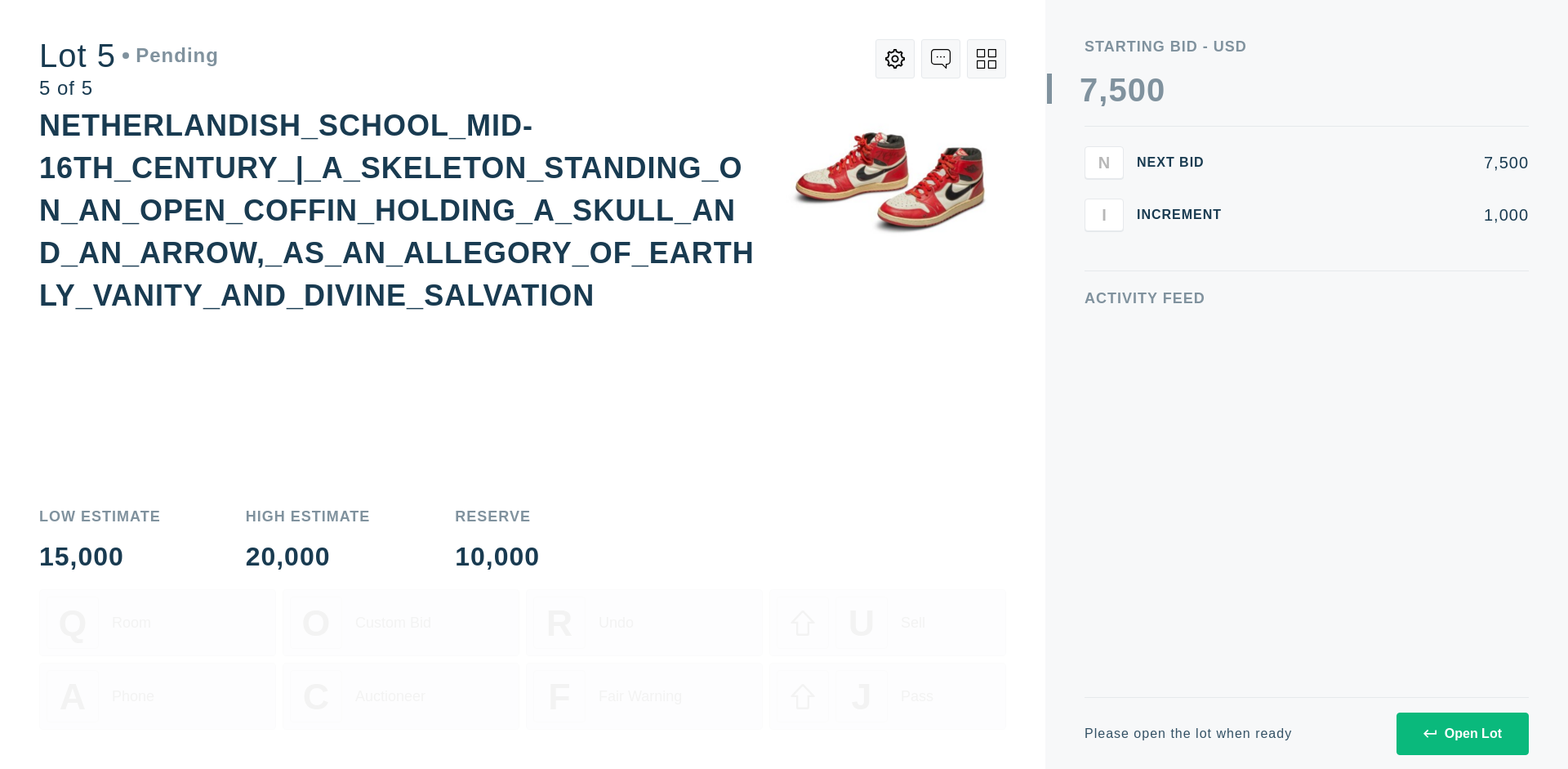
click at [1462, 733] on div "Open Lot" at bounding box center [1462, 733] width 78 height 15
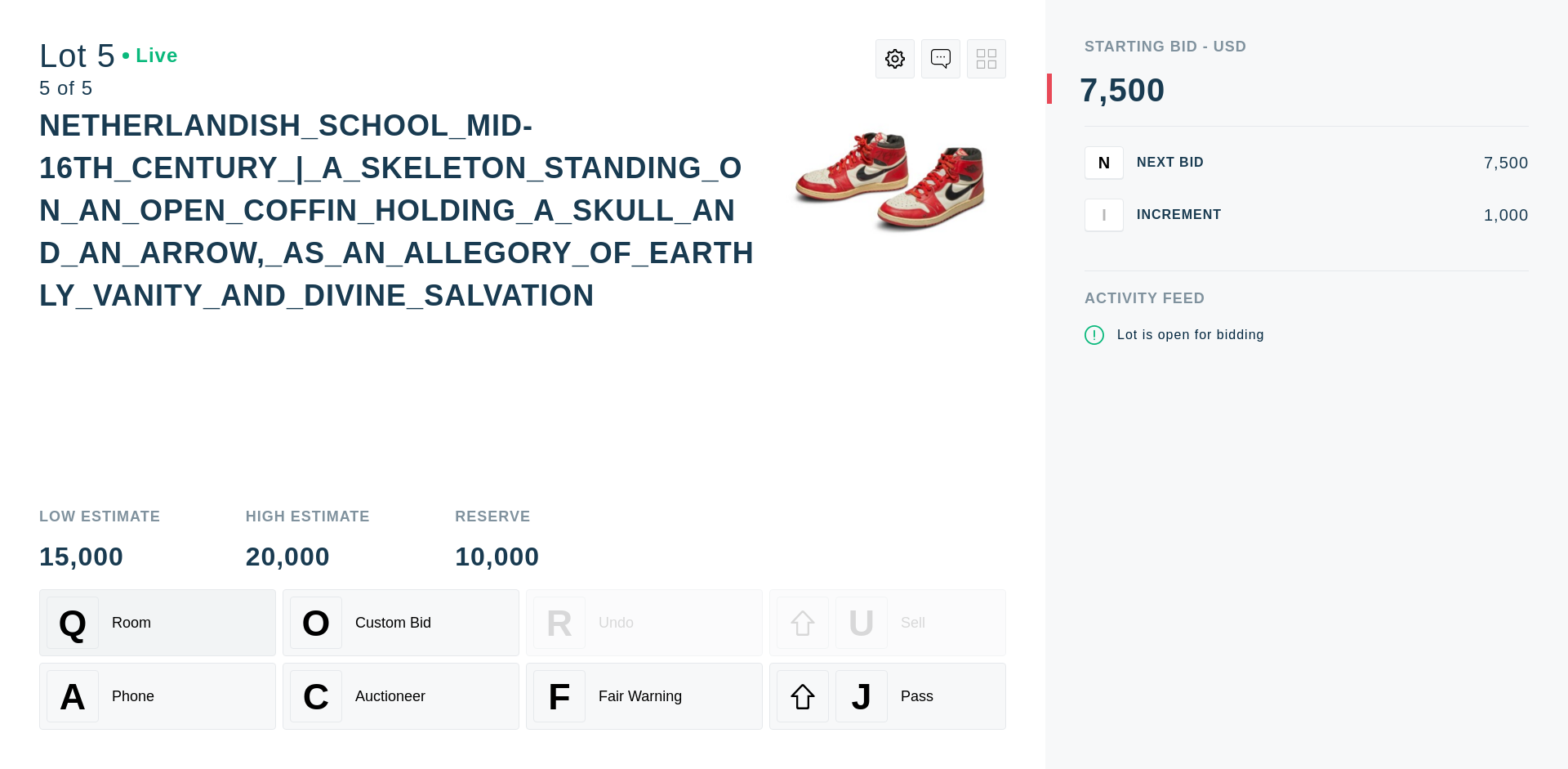
click at [158, 623] on div "Q Room" at bounding box center [158, 622] width 222 height 53
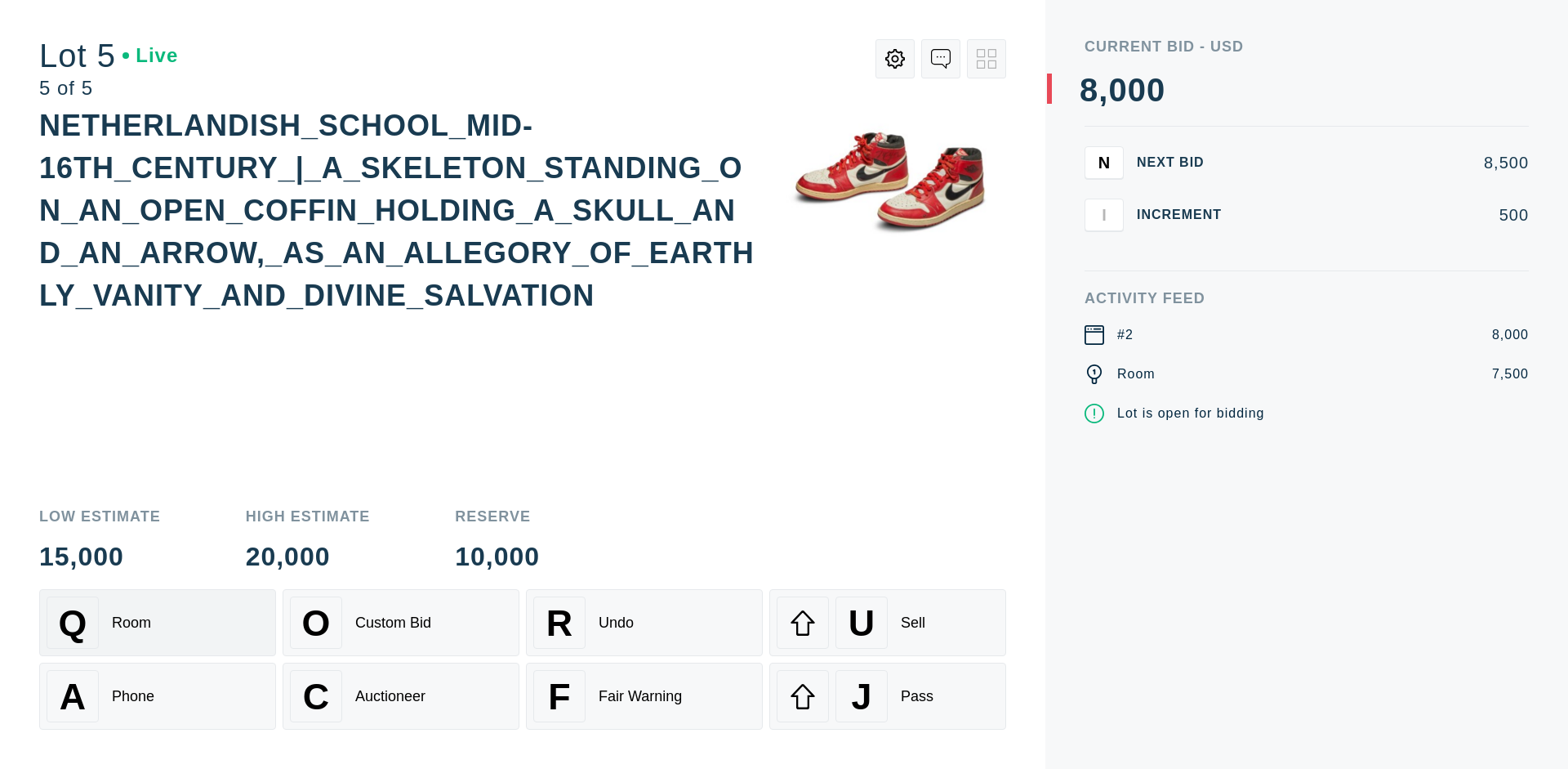
click at [158, 623] on div "Q Room" at bounding box center [158, 622] width 222 height 53
click at [888, 623] on div "U Sell" at bounding box center [888, 622] width 222 height 53
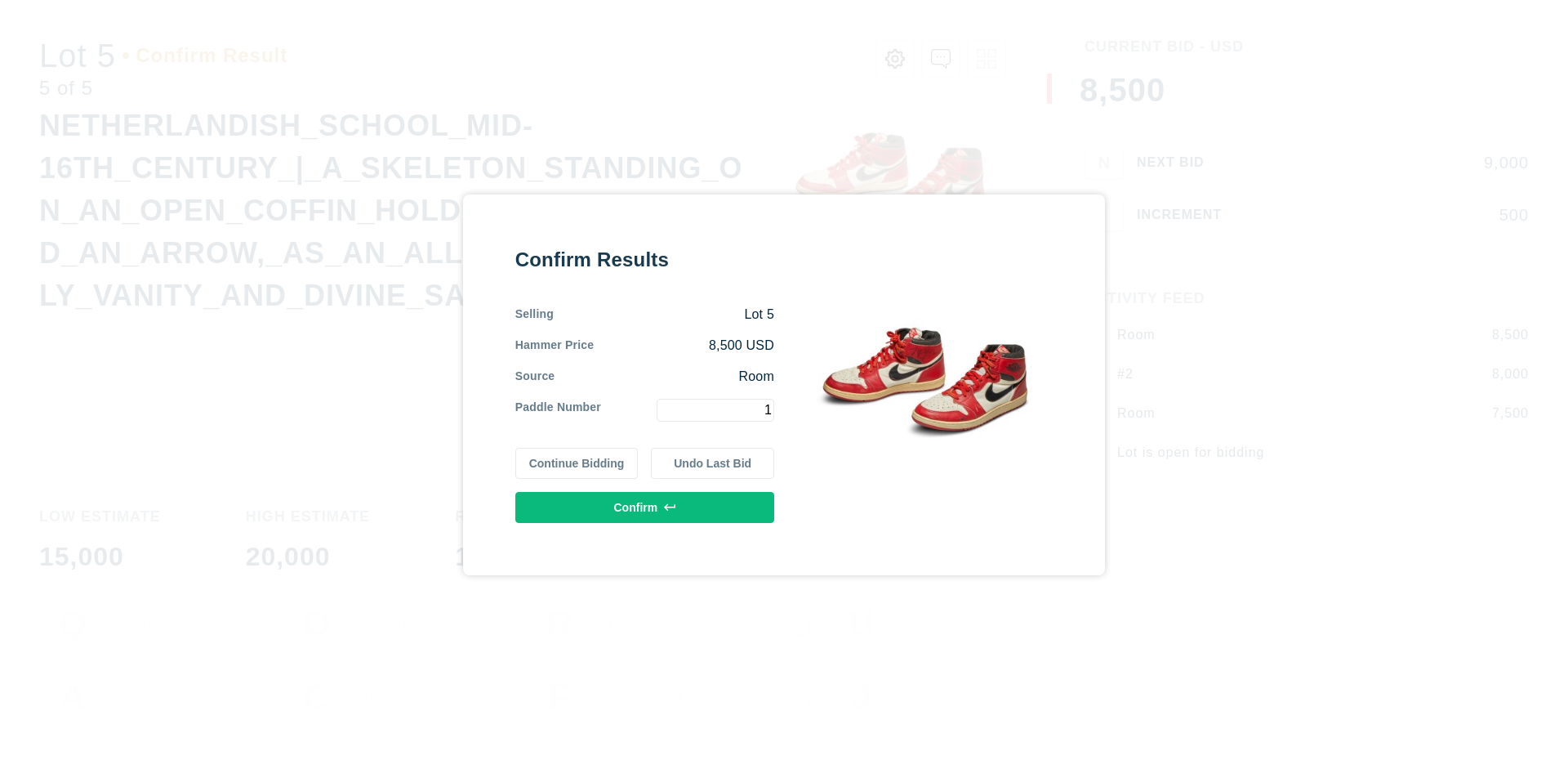
type input "1"
click at [645, 507] on button "Confirm" at bounding box center [644, 507] width 259 height 31
